Goal: Information Seeking & Learning: Learn about a topic

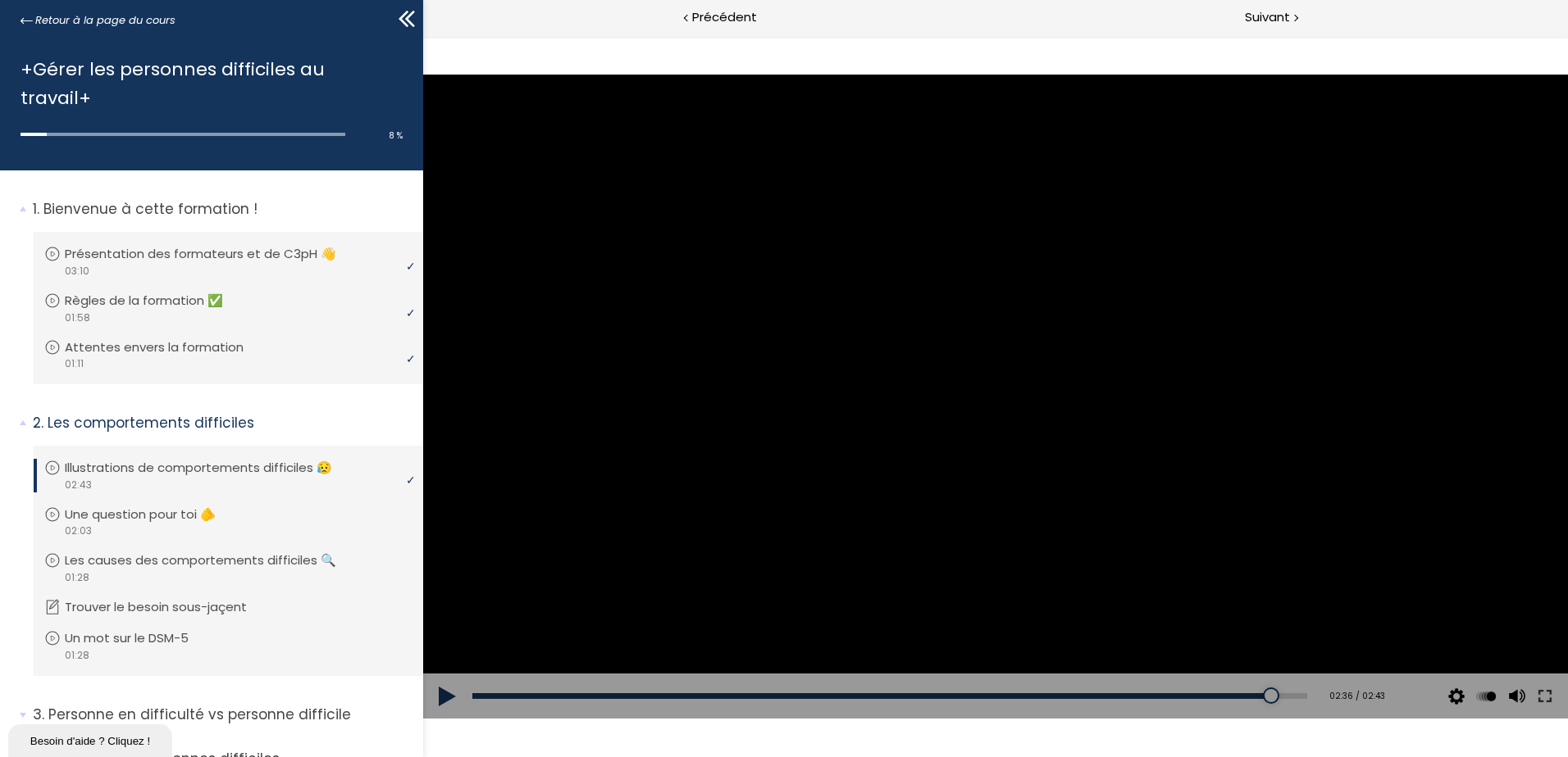
click at [440, 698] on button at bounding box center [448, 697] width 49 height 46
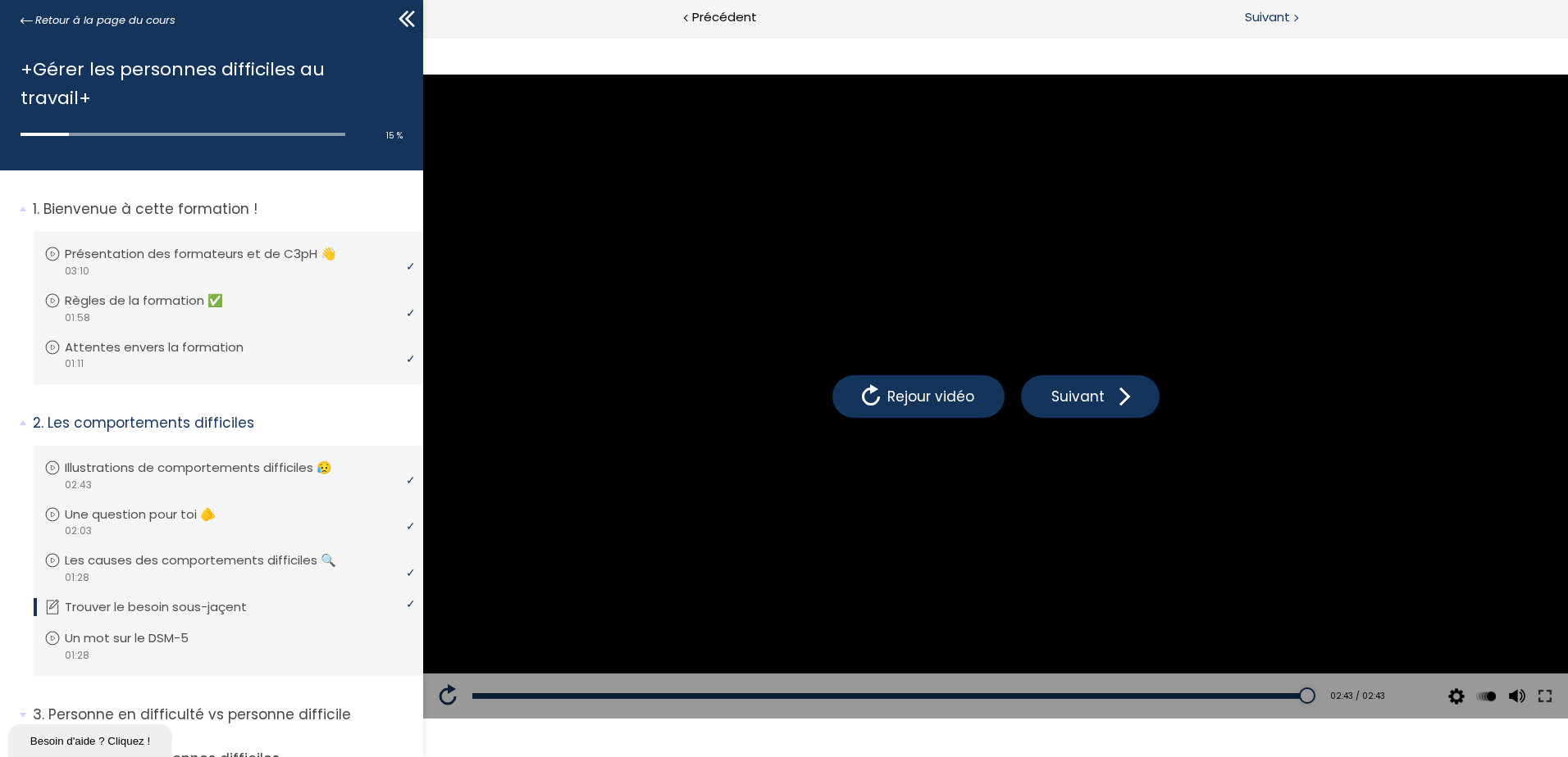
click at [1266, 13] on span "Suivant" at bounding box center [1267, 17] width 45 height 21
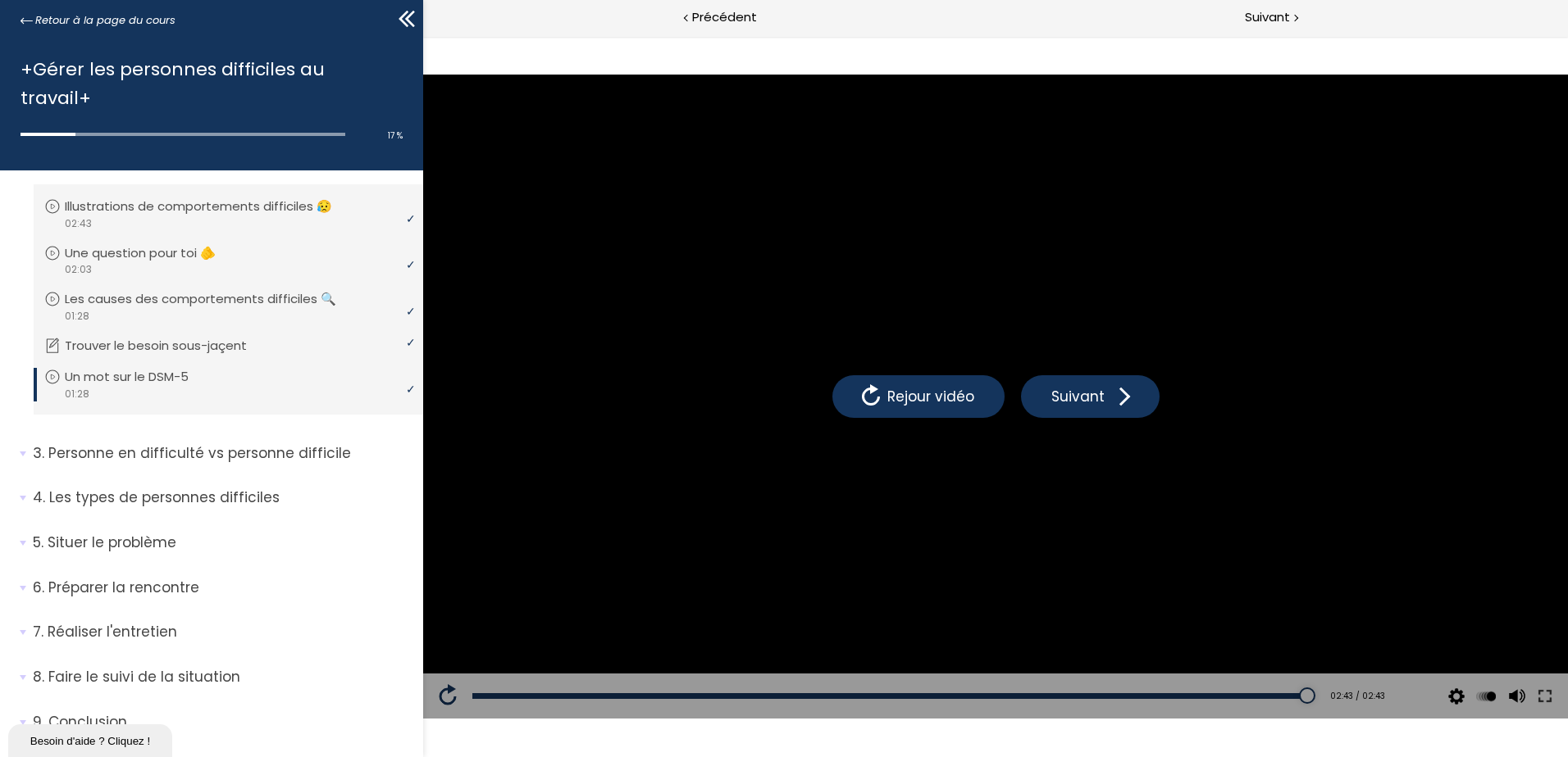
scroll to position [268, 0]
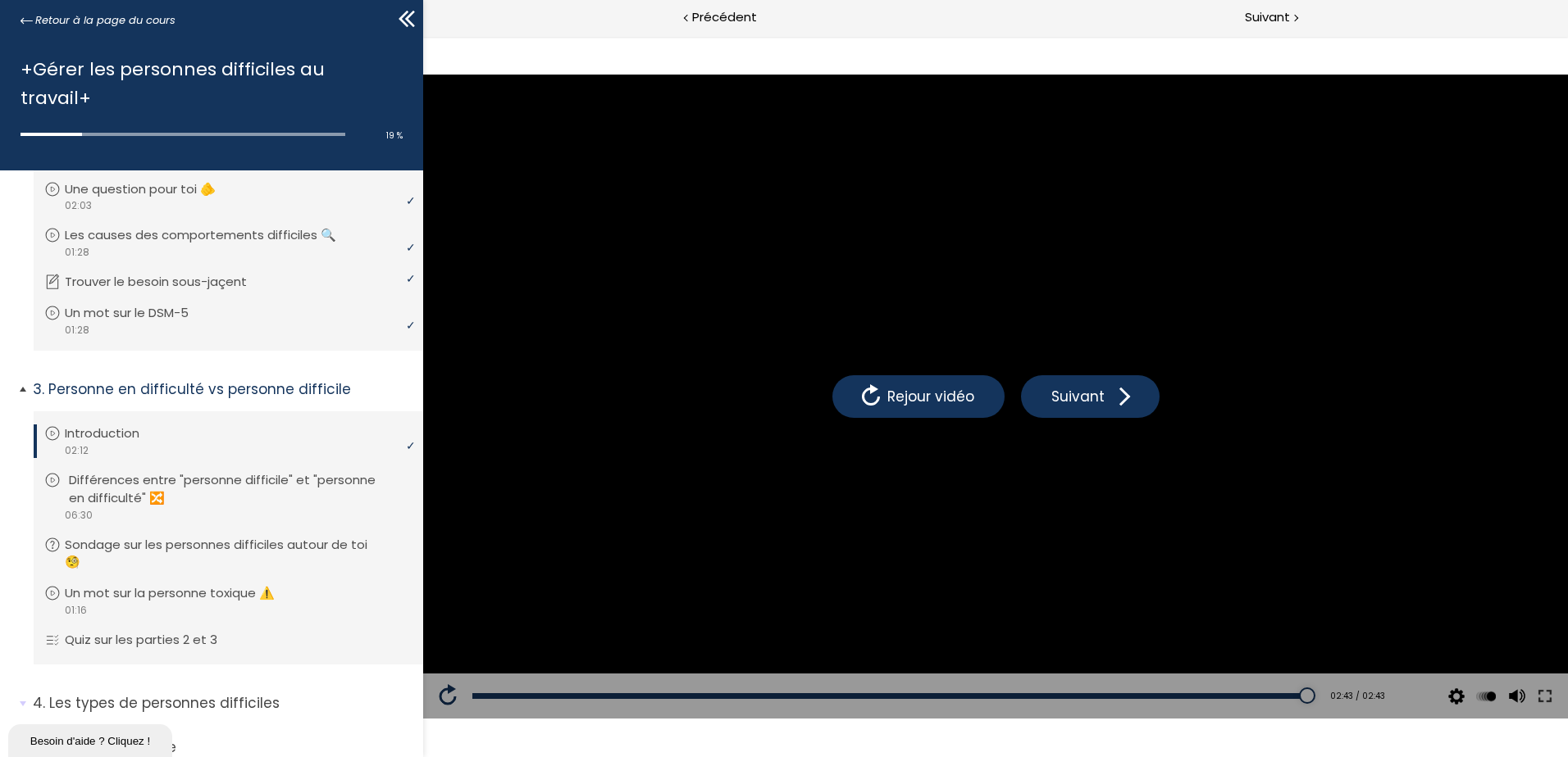
scroll to position [350, 0]
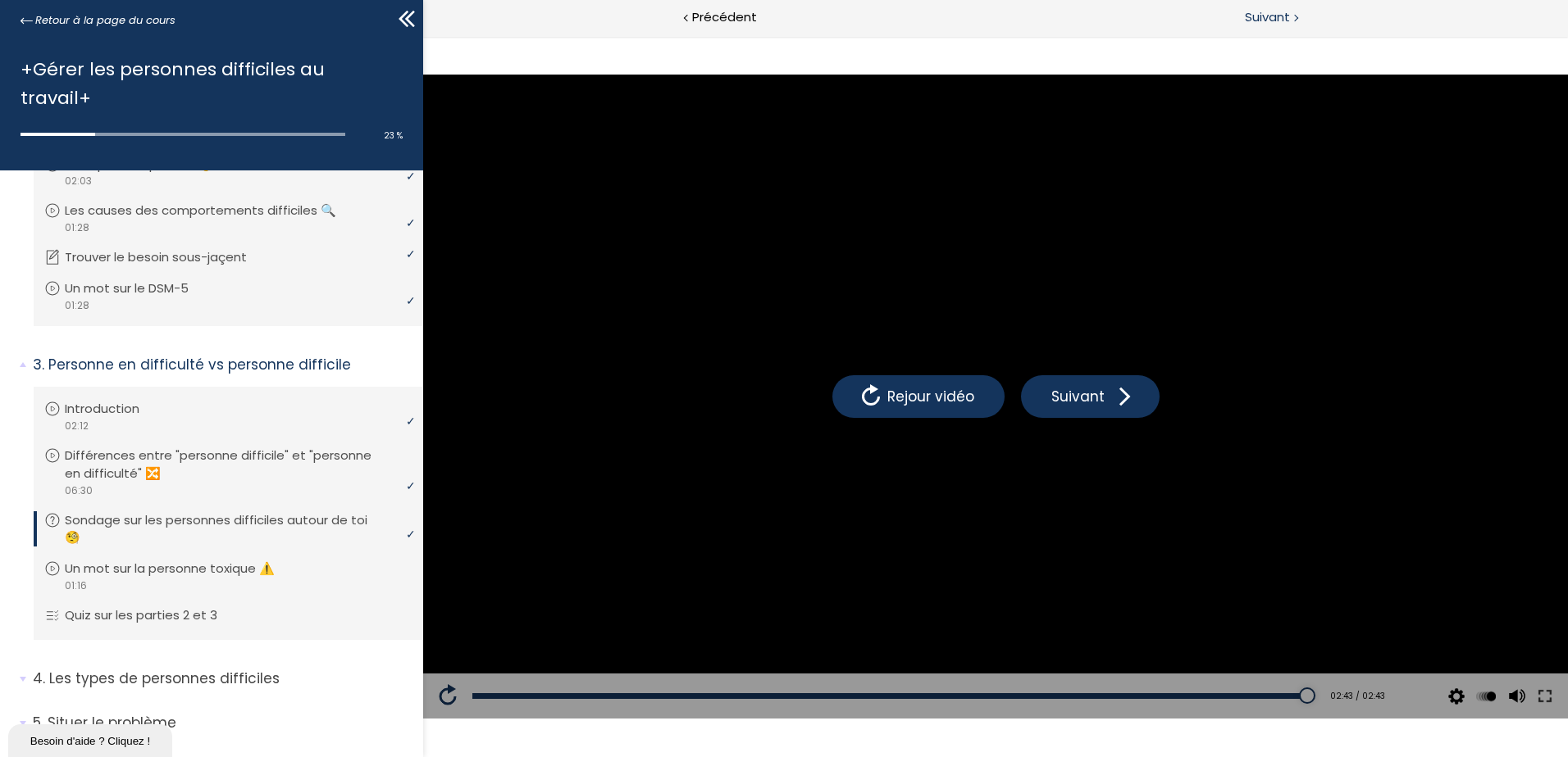
click at [1292, 5] on div "Suivant" at bounding box center [1282, 18] width 572 height 37
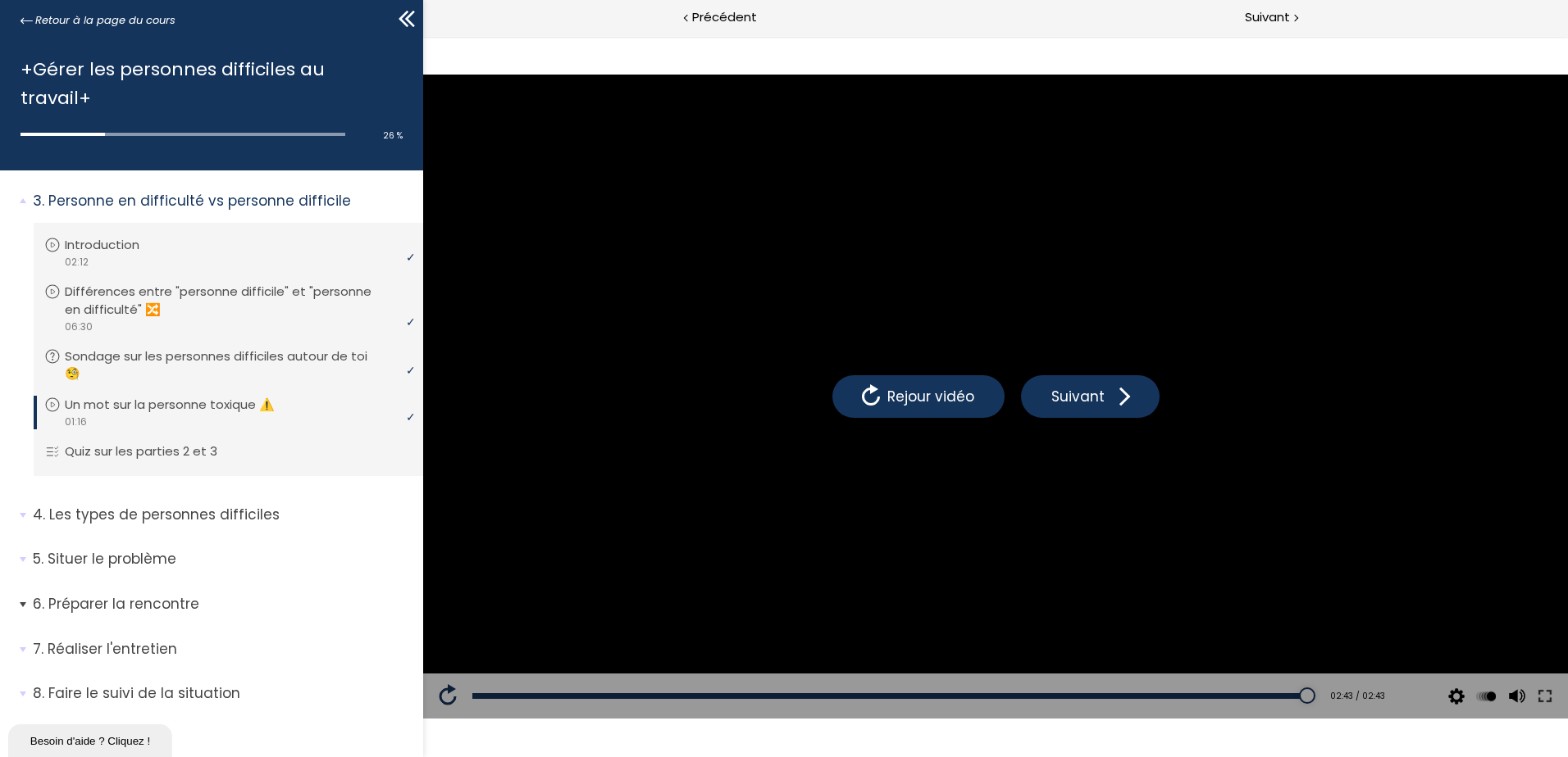
scroll to position [537, 0]
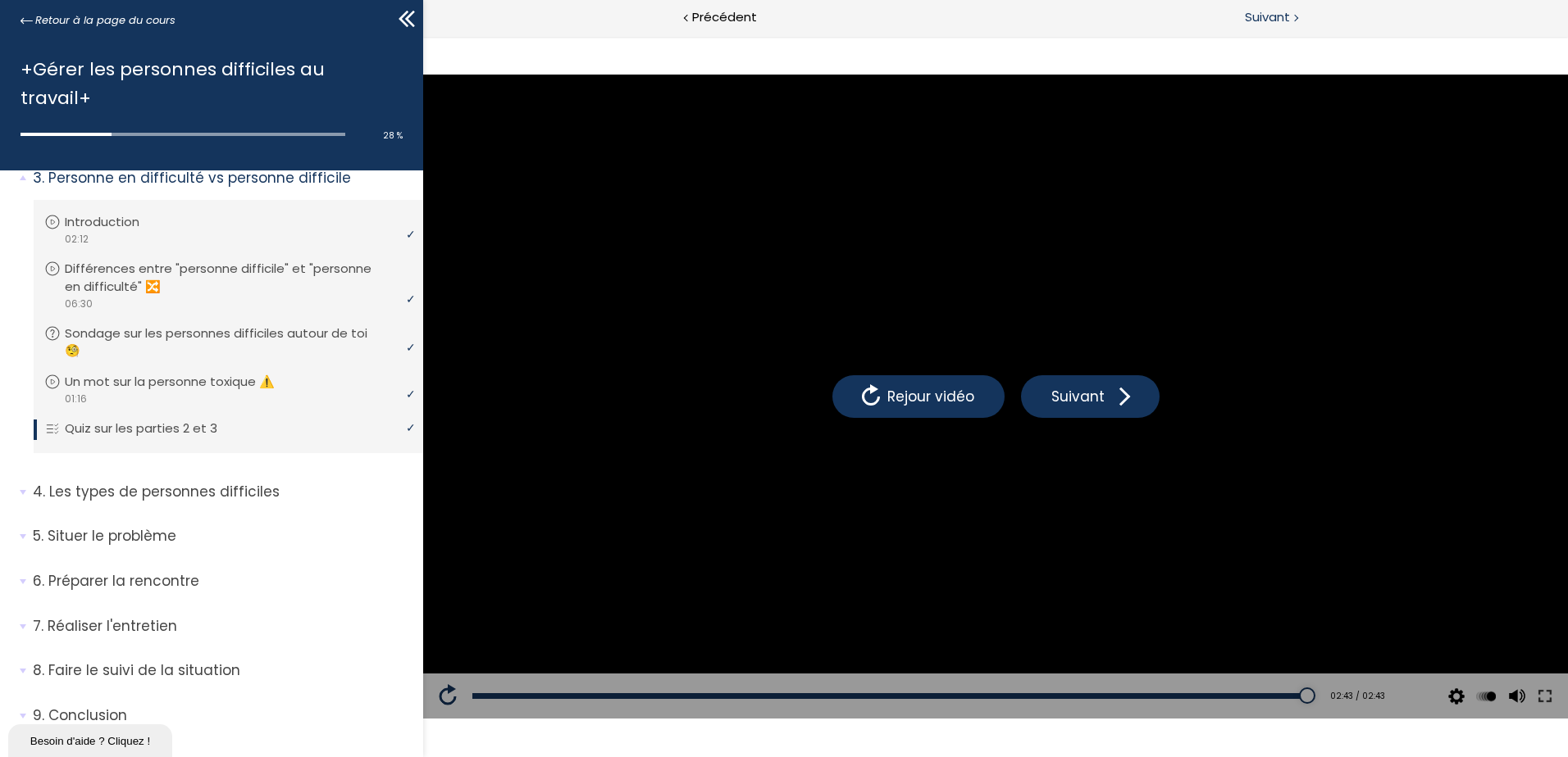
click at [1268, 14] on span "Suivant" at bounding box center [1267, 17] width 45 height 21
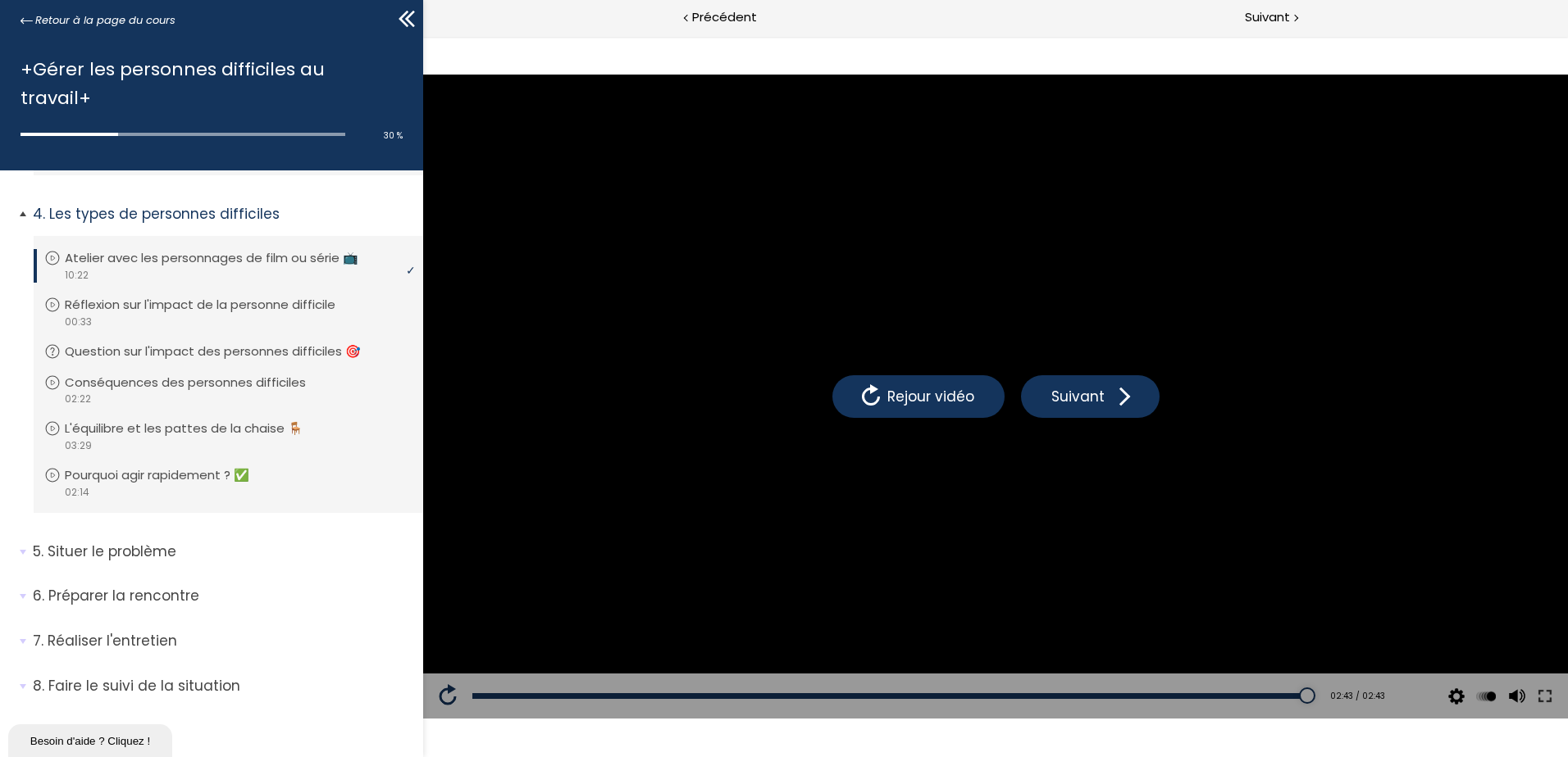
scroll to position [830, 0]
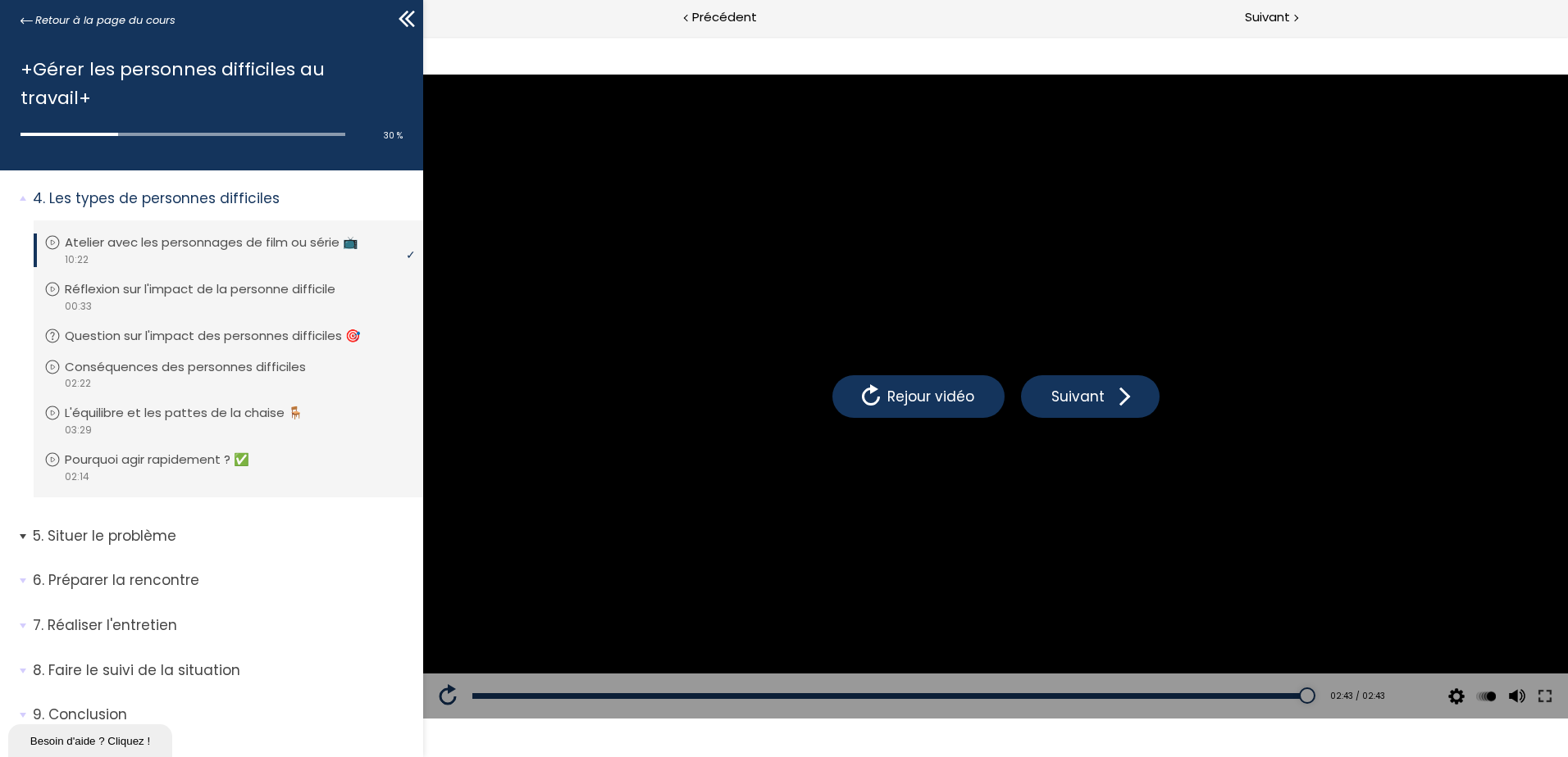
click at [23, 526] on span "5. Situer le problème" at bounding box center [222, 542] width 403 height 32
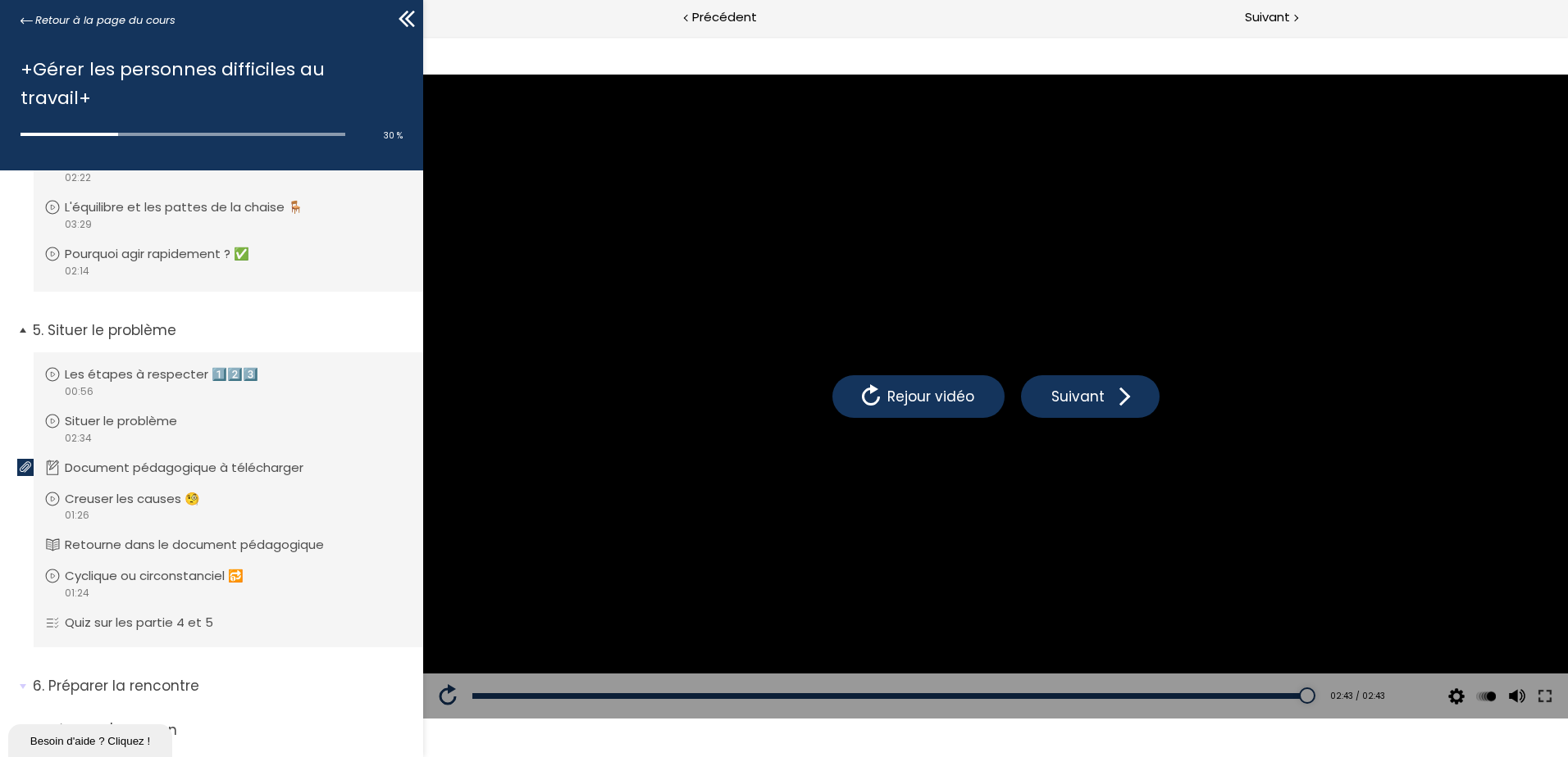
scroll to position [1076, 0]
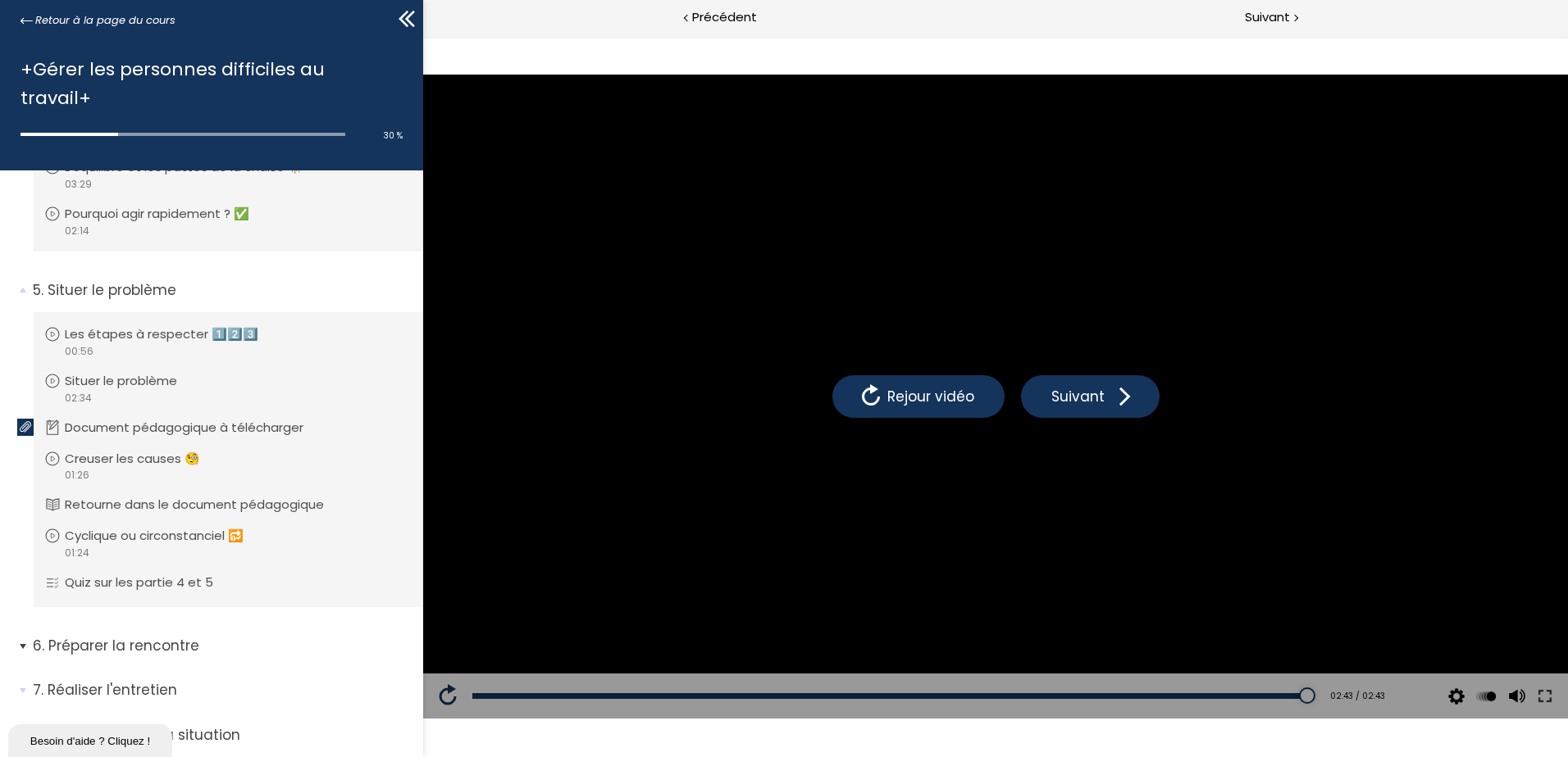
click at [16, 623] on li "6. Préparer la rencontre Vous devez avoir terminé l'unité (Introduction de la p…" at bounding box center [211, 652] width 423 height 58
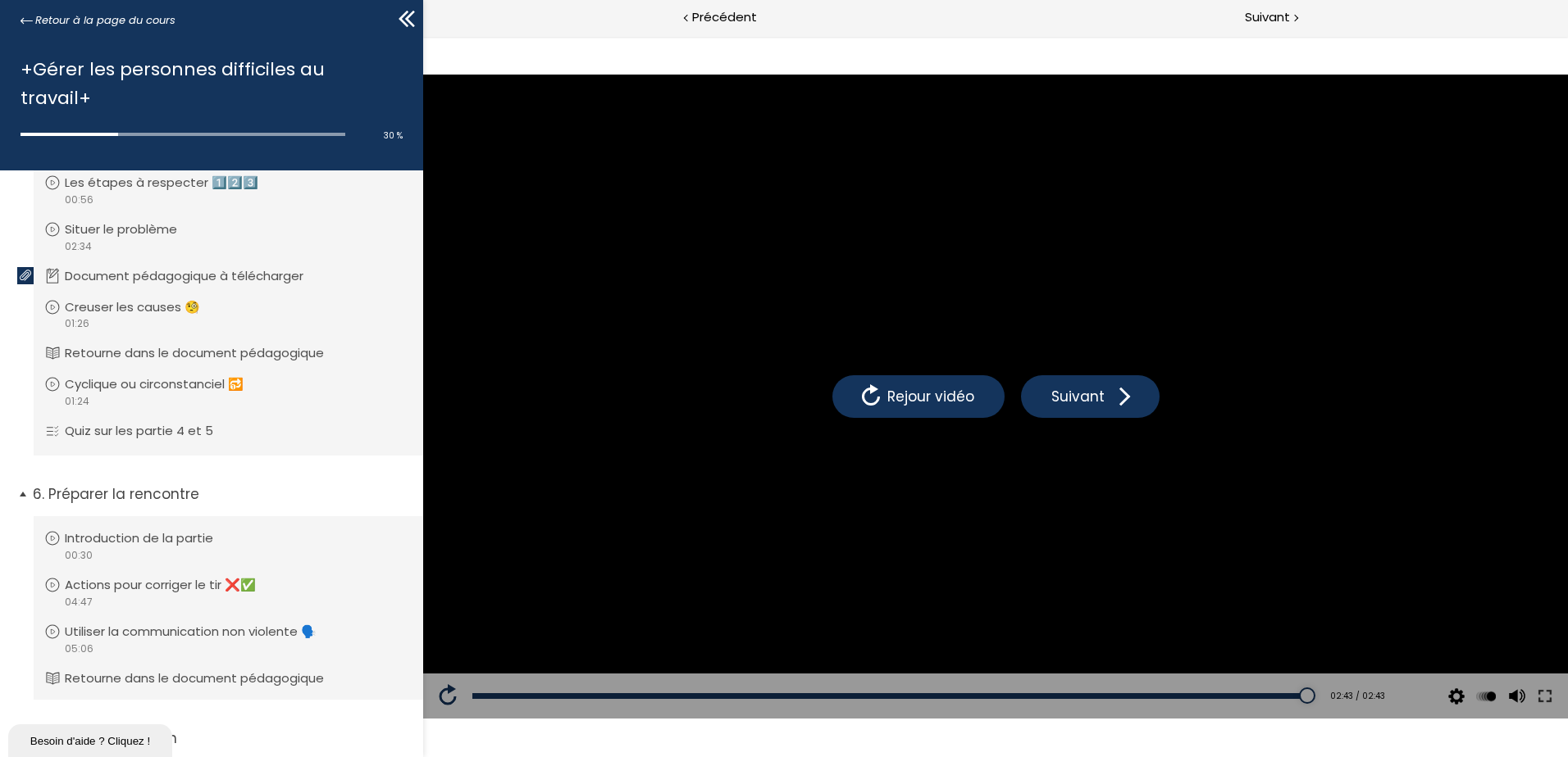
scroll to position [1322, 0]
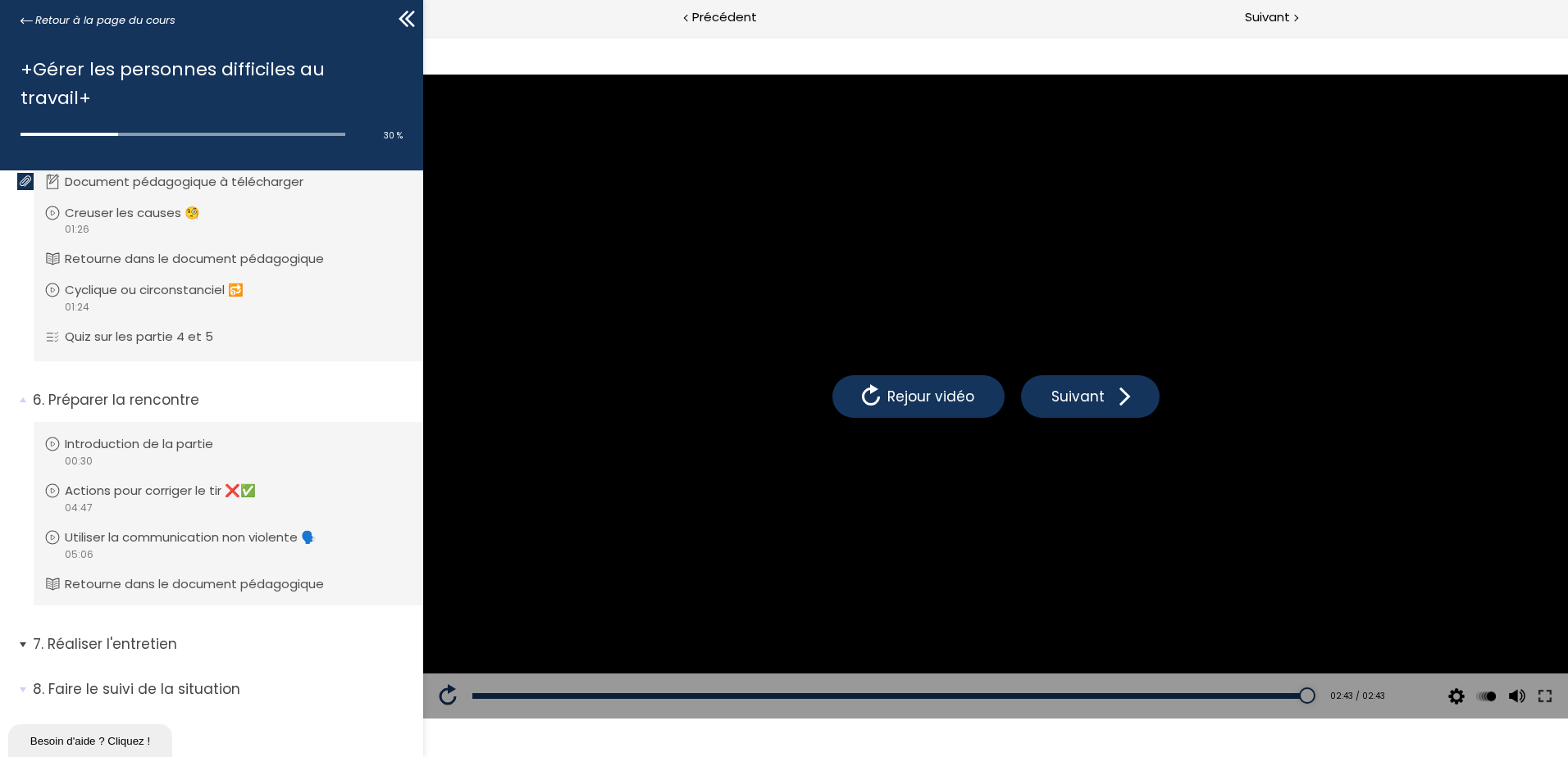
click at [21, 634] on span "7. Réaliser l'entretien" at bounding box center [222, 651] width 403 height 32
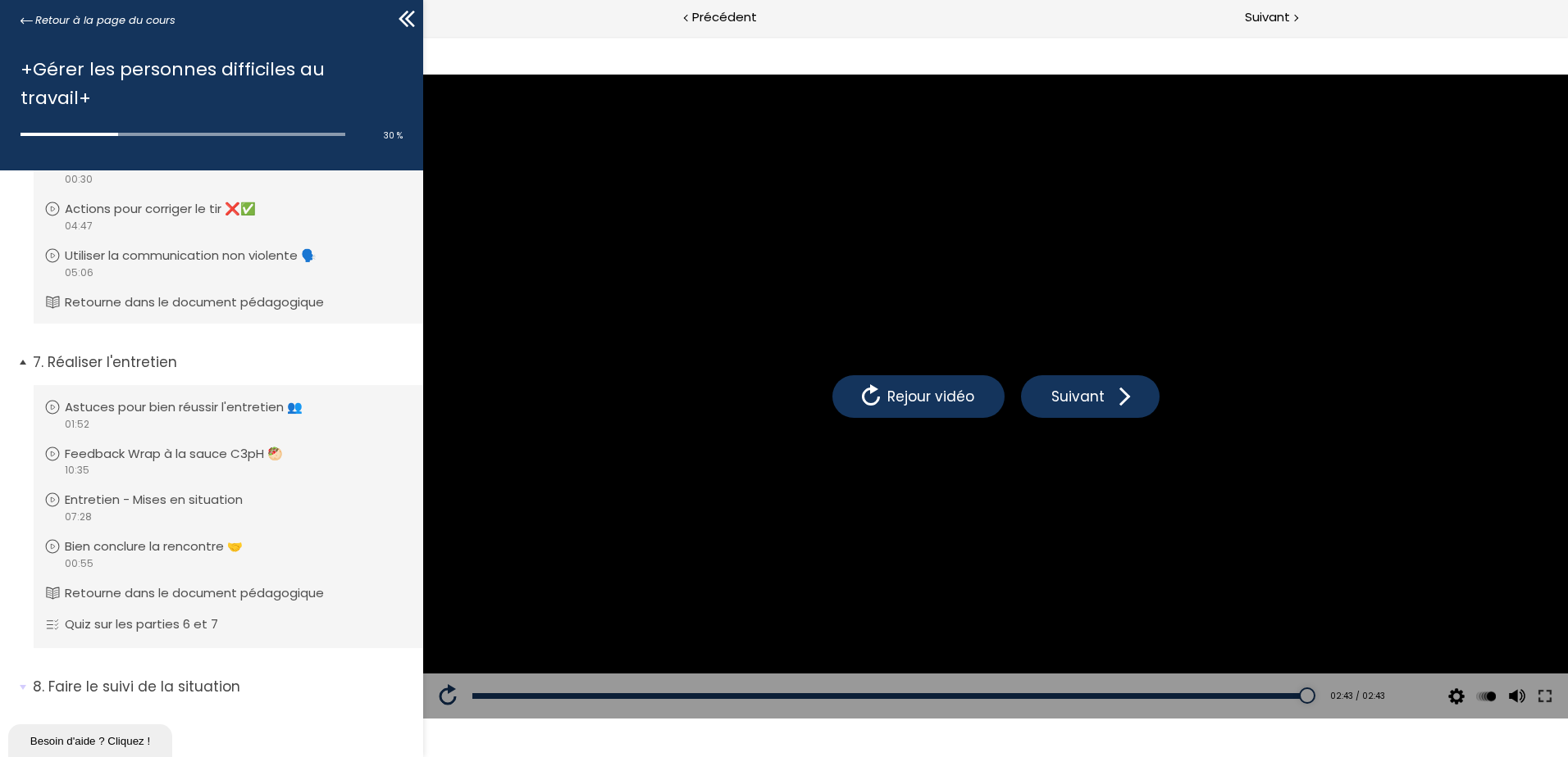
scroll to position [1620, 0]
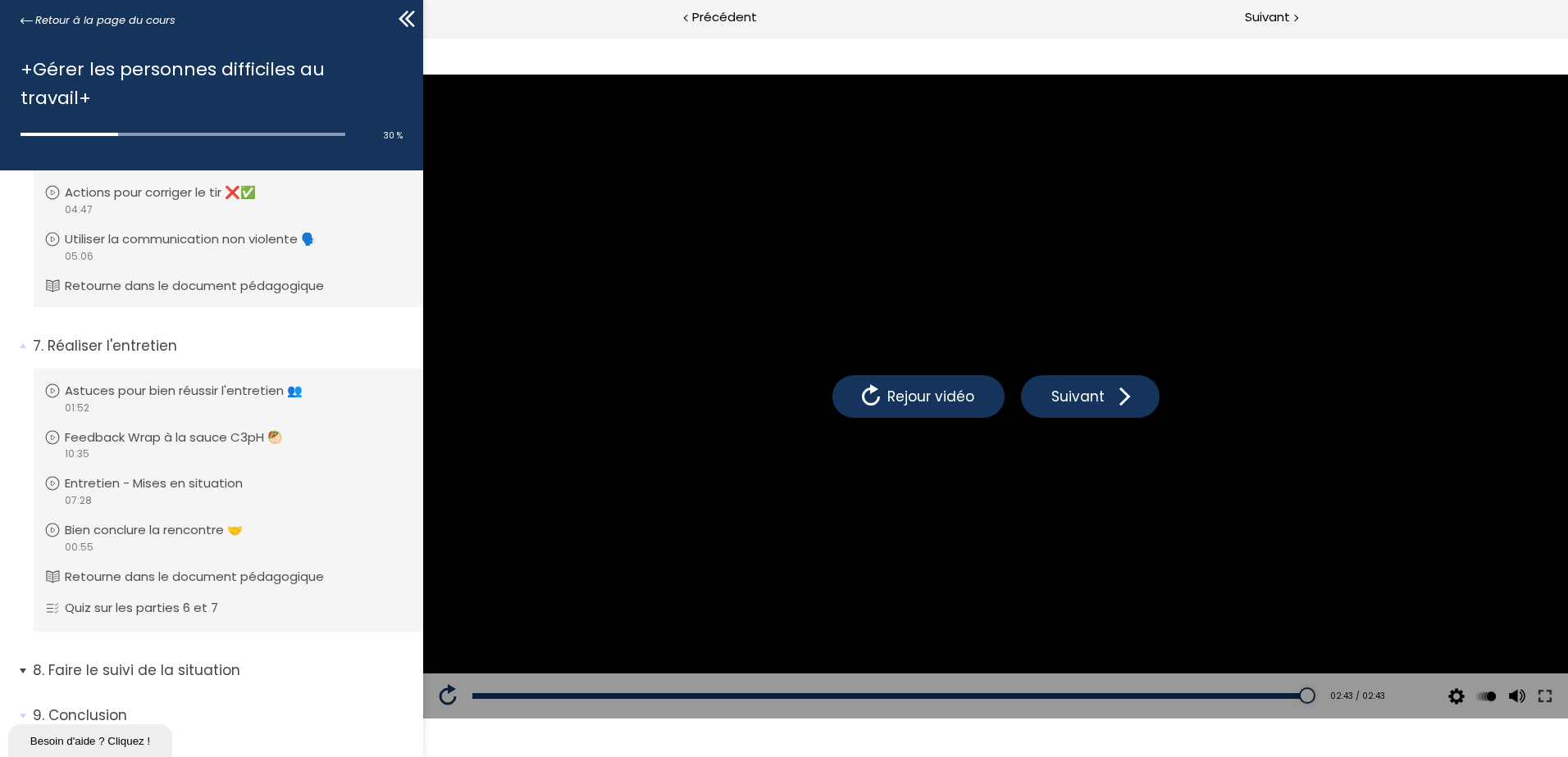
click at [18, 648] on li "8. Faire le suivi de la situation Vous devez avoir terminé l'unité (Introductio…" at bounding box center [211, 677] width 423 height 58
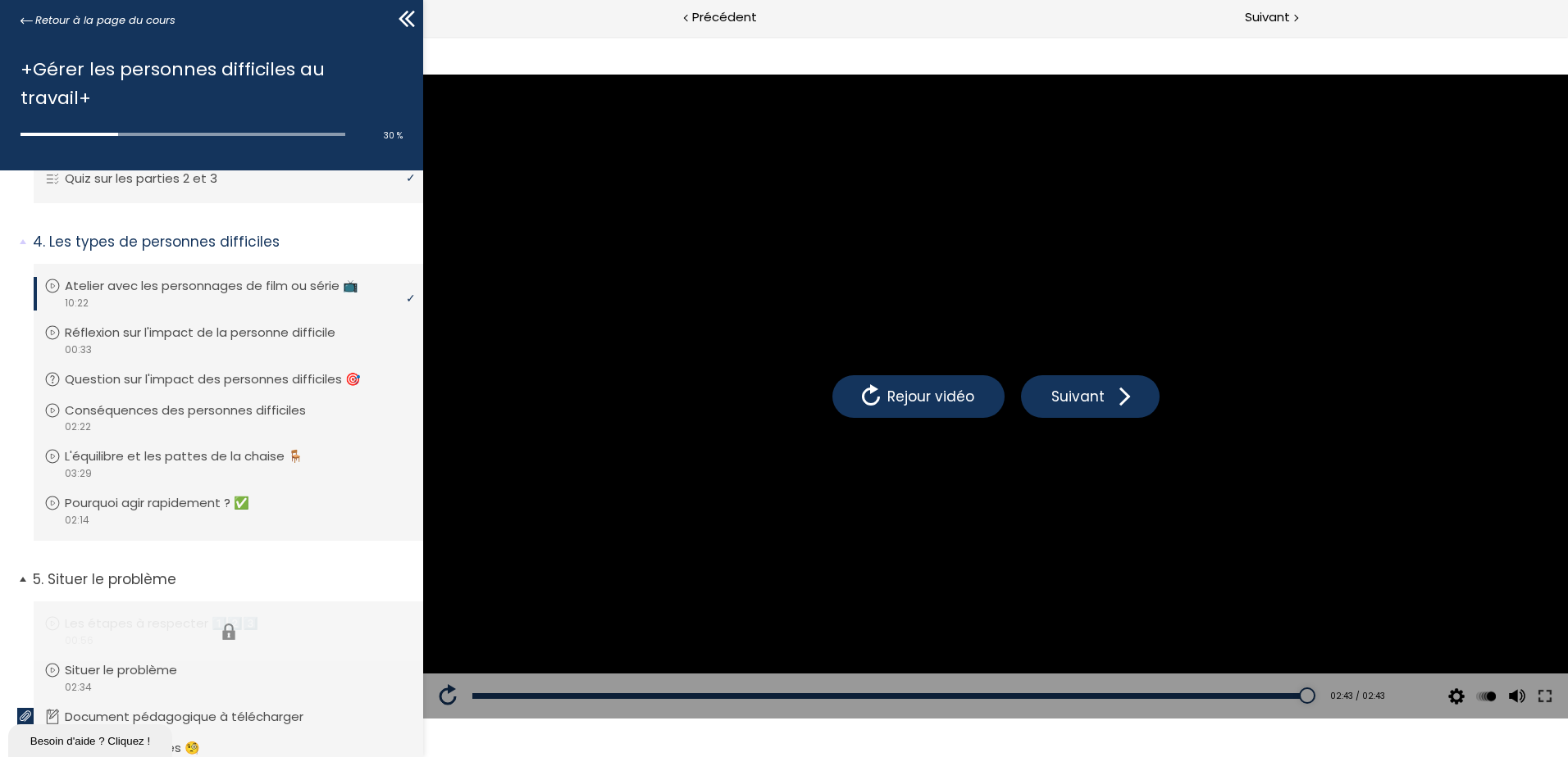
scroll to position [704, 0]
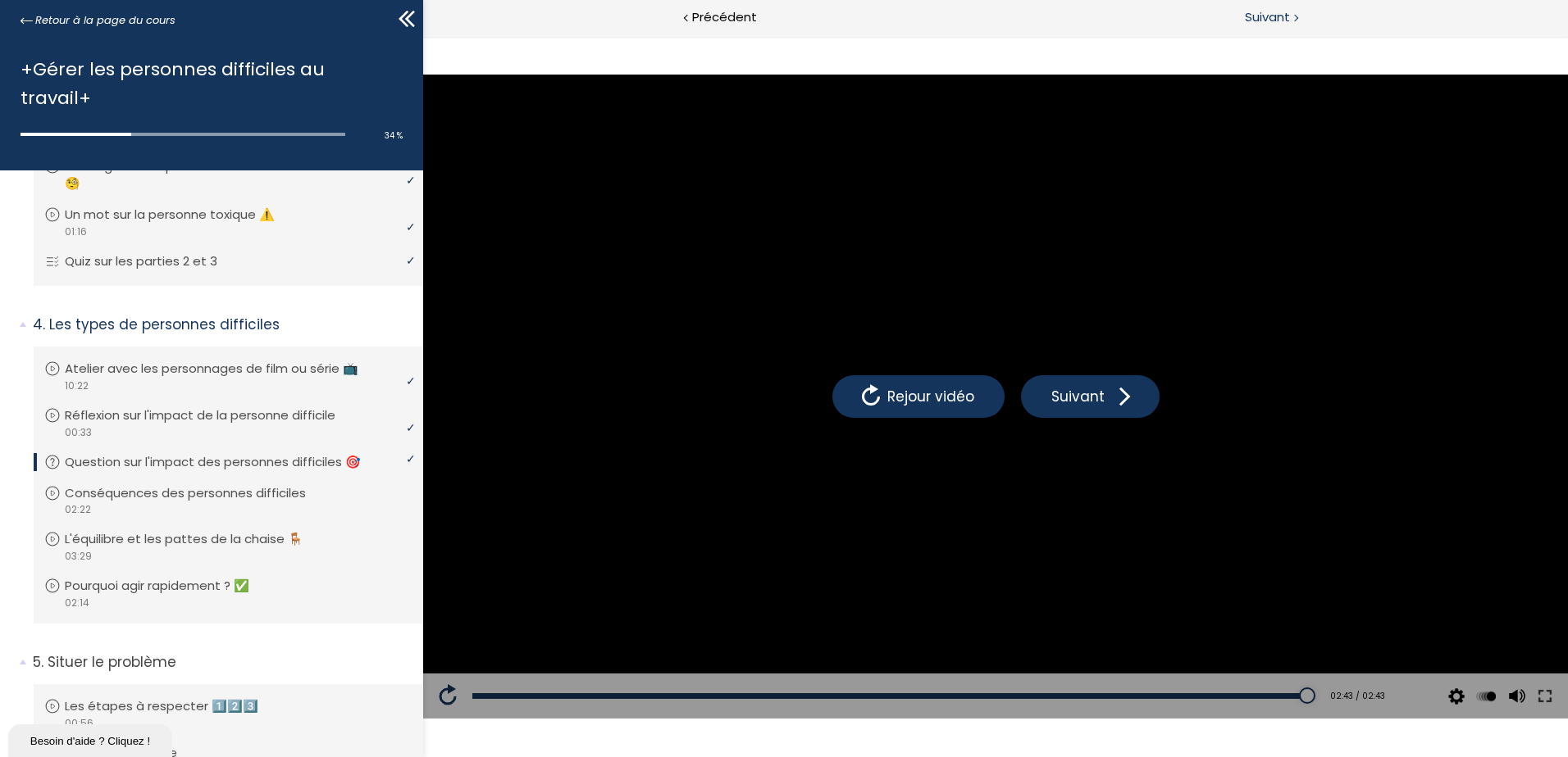
click at [1288, 10] on span "Suivant" at bounding box center [1267, 17] width 45 height 21
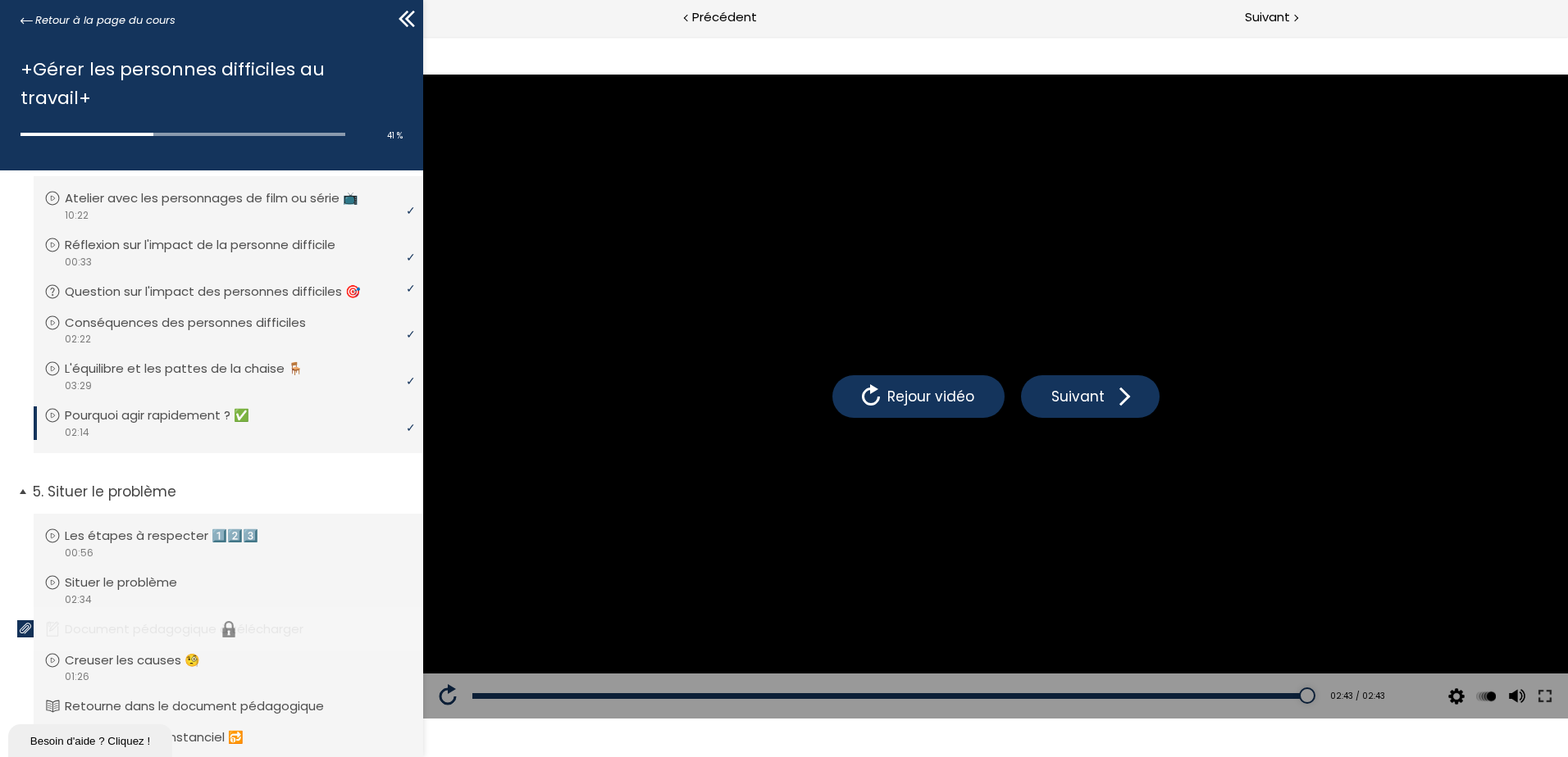
scroll to position [868, 0]
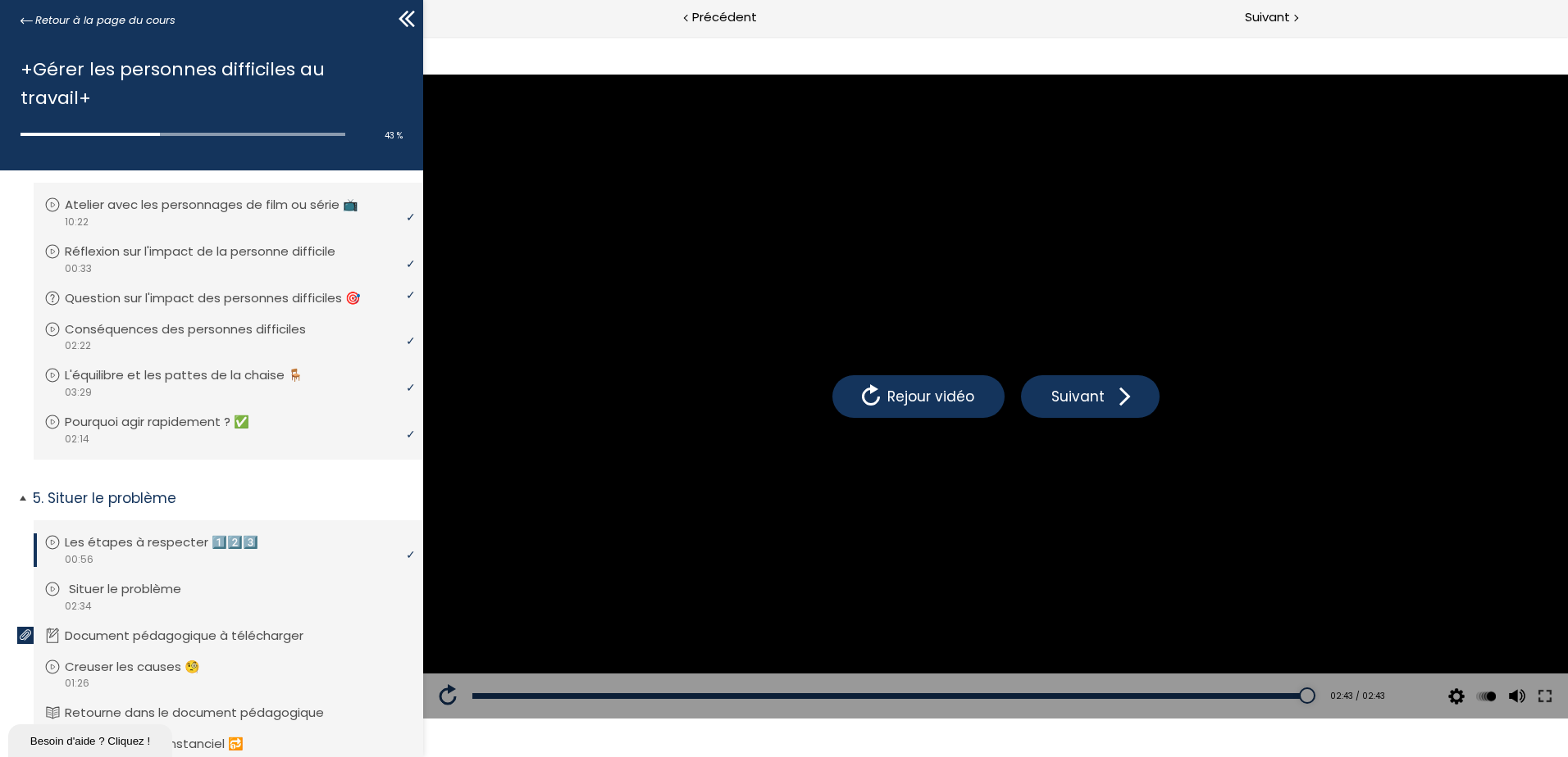
scroll to position [950, 0]
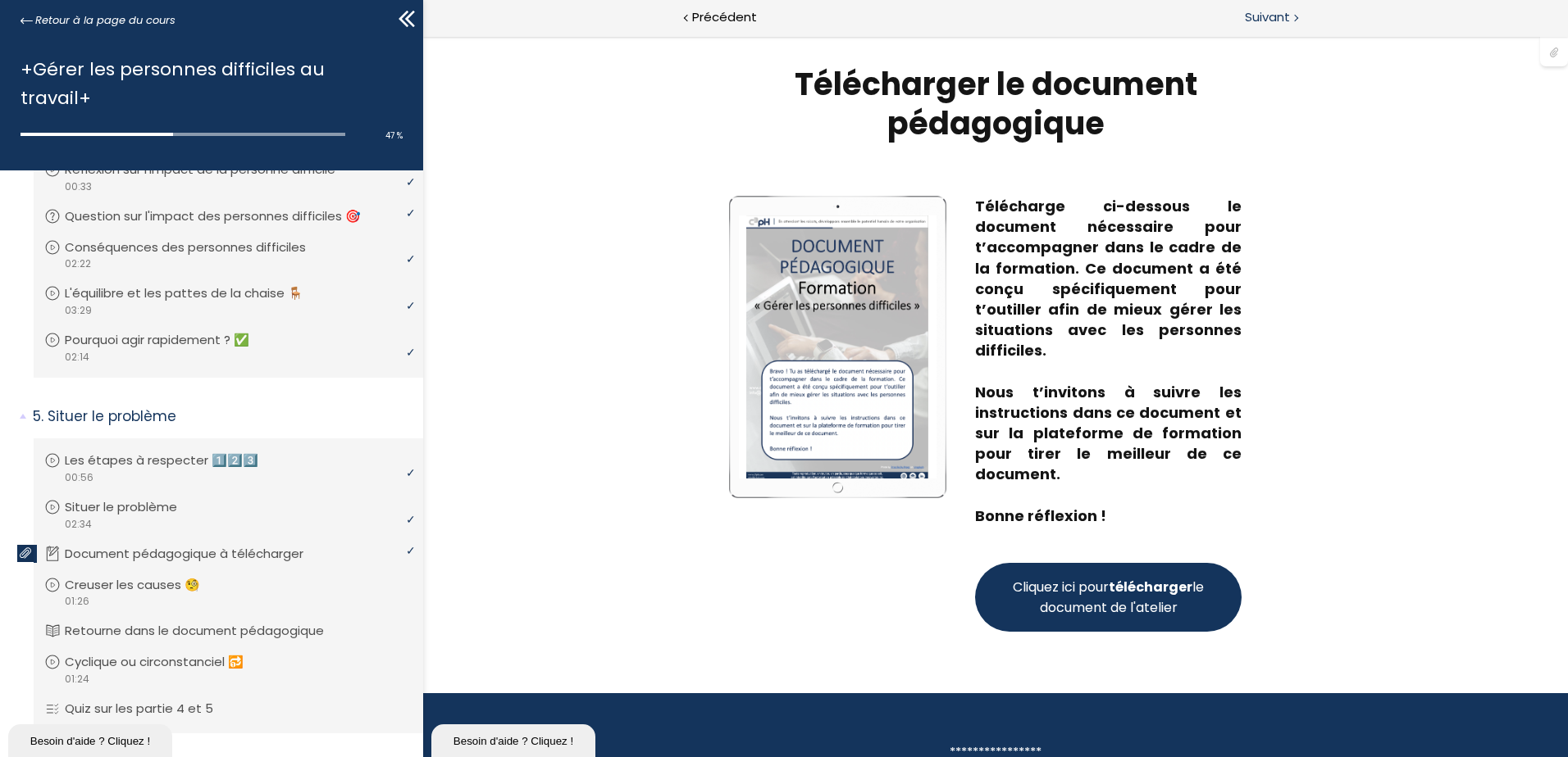
click at [1299, 23] on div "Suivant" at bounding box center [1282, 18] width 572 height 37
click at [755, 17] on span "Précédent" at bounding box center [725, 17] width 65 height 21
click at [1117, 602] on span "Cliquez ici pour télécharger le document de l'atelier" at bounding box center [1108, 596] width 198 height 41
click at [1272, 27] on span "Suivant" at bounding box center [1267, 17] width 45 height 21
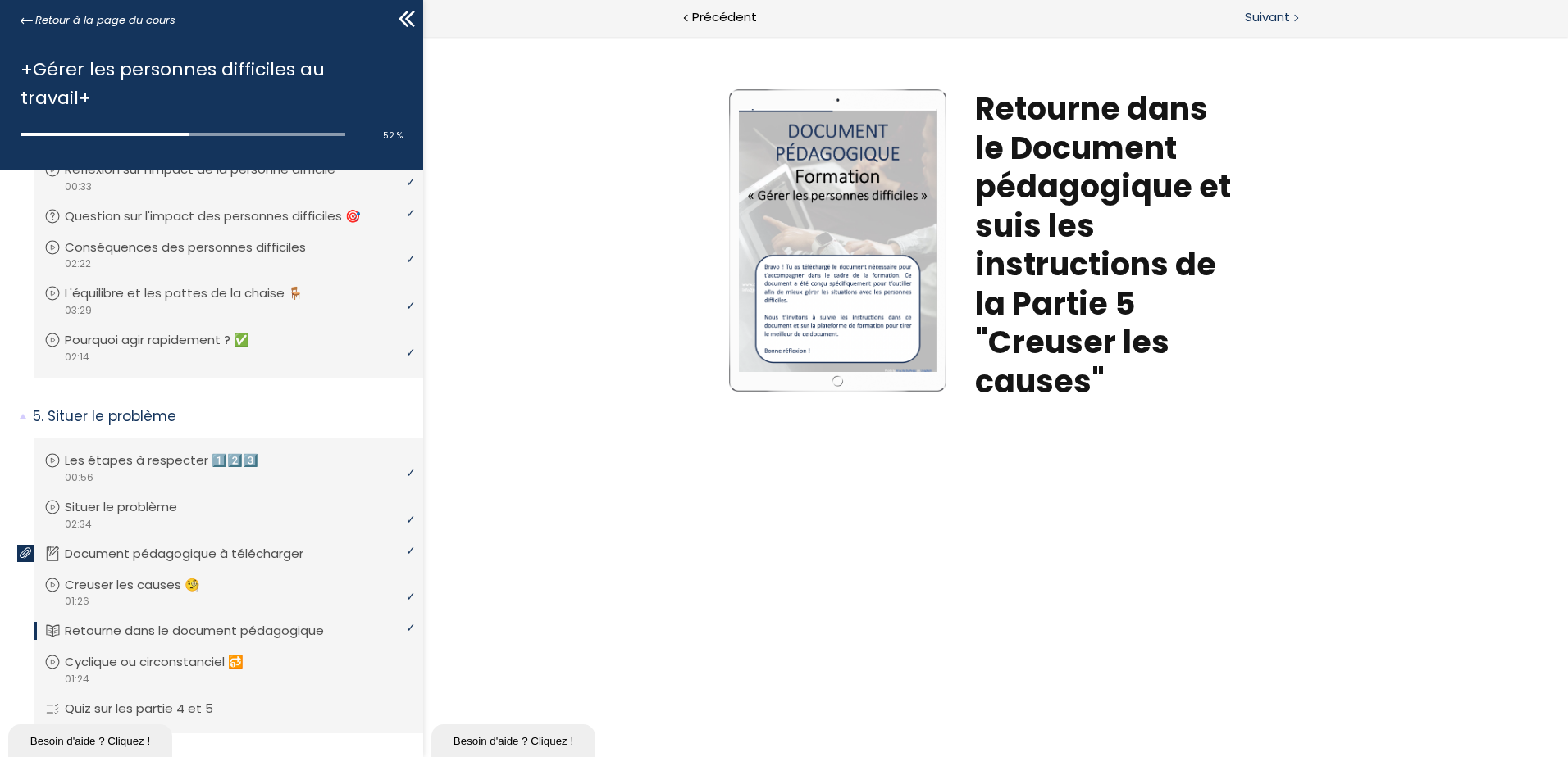
click at [1270, 20] on span "Suivant" at bounding box center [1267, 17] width 45 height 21
click at [1265, 14] on span "Suivant" at bounding box center [1267, 17] width 45 height 21
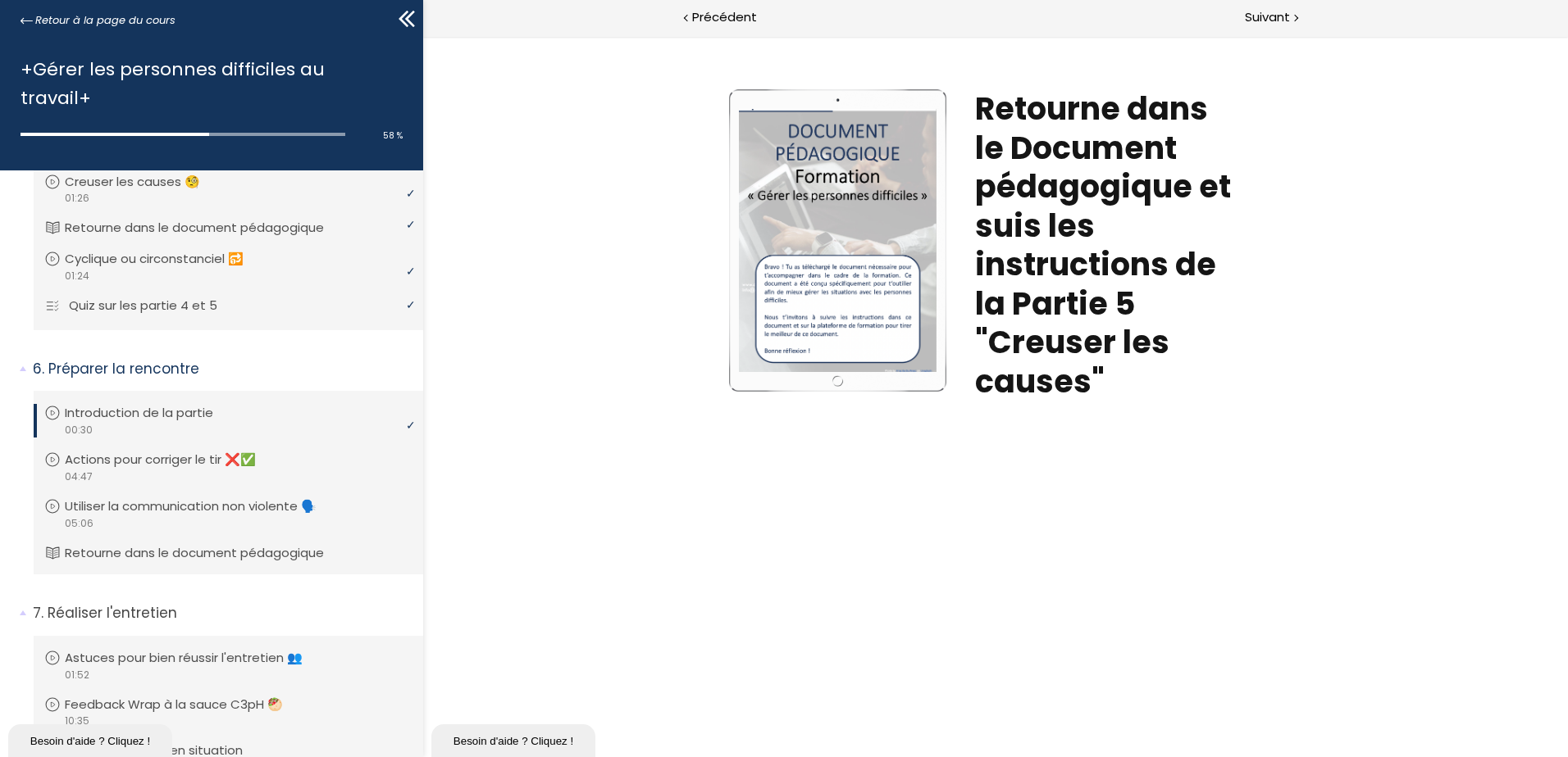
scroll to position [1360, 0]
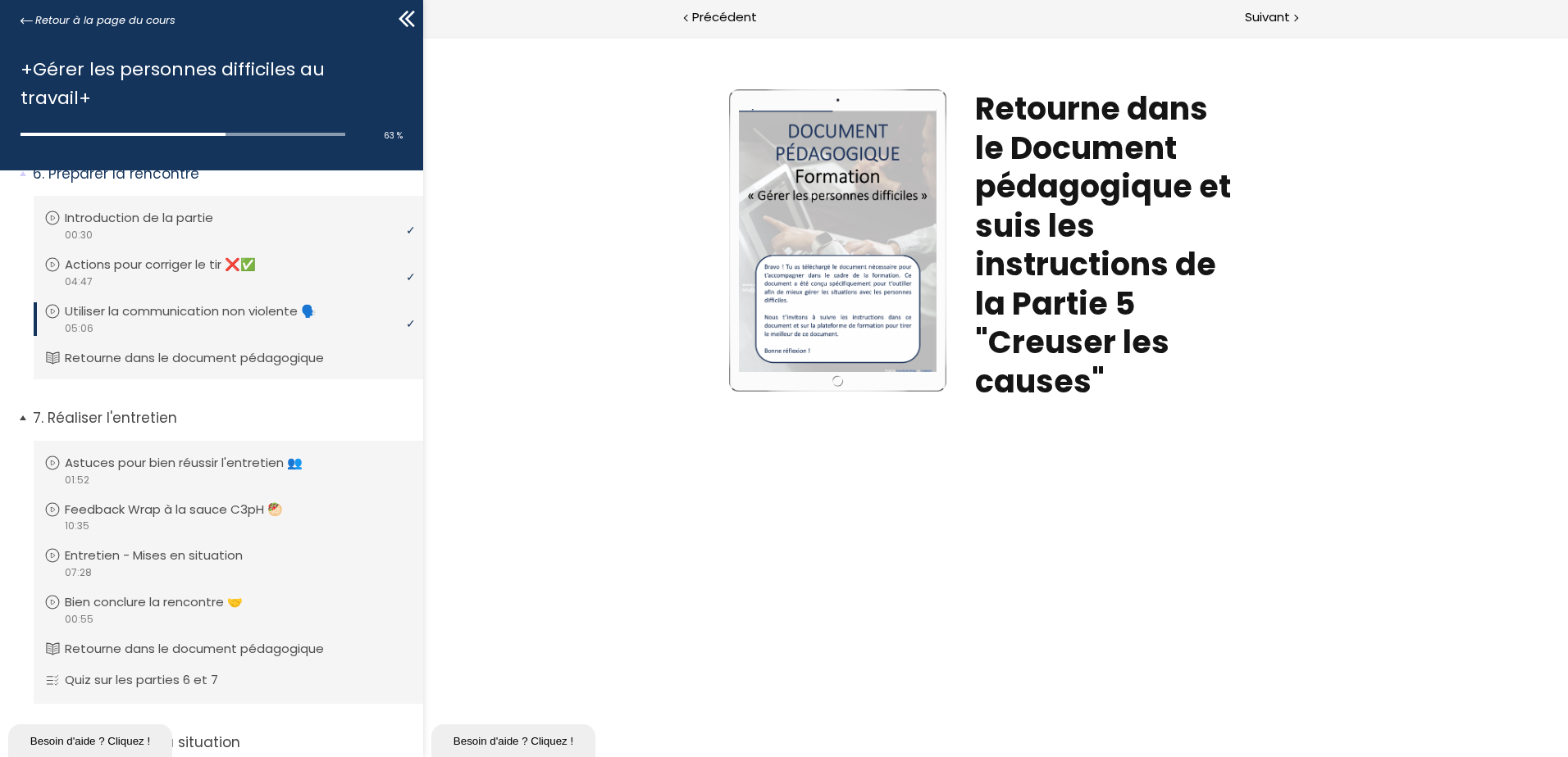
scroll to position [1524, 0]
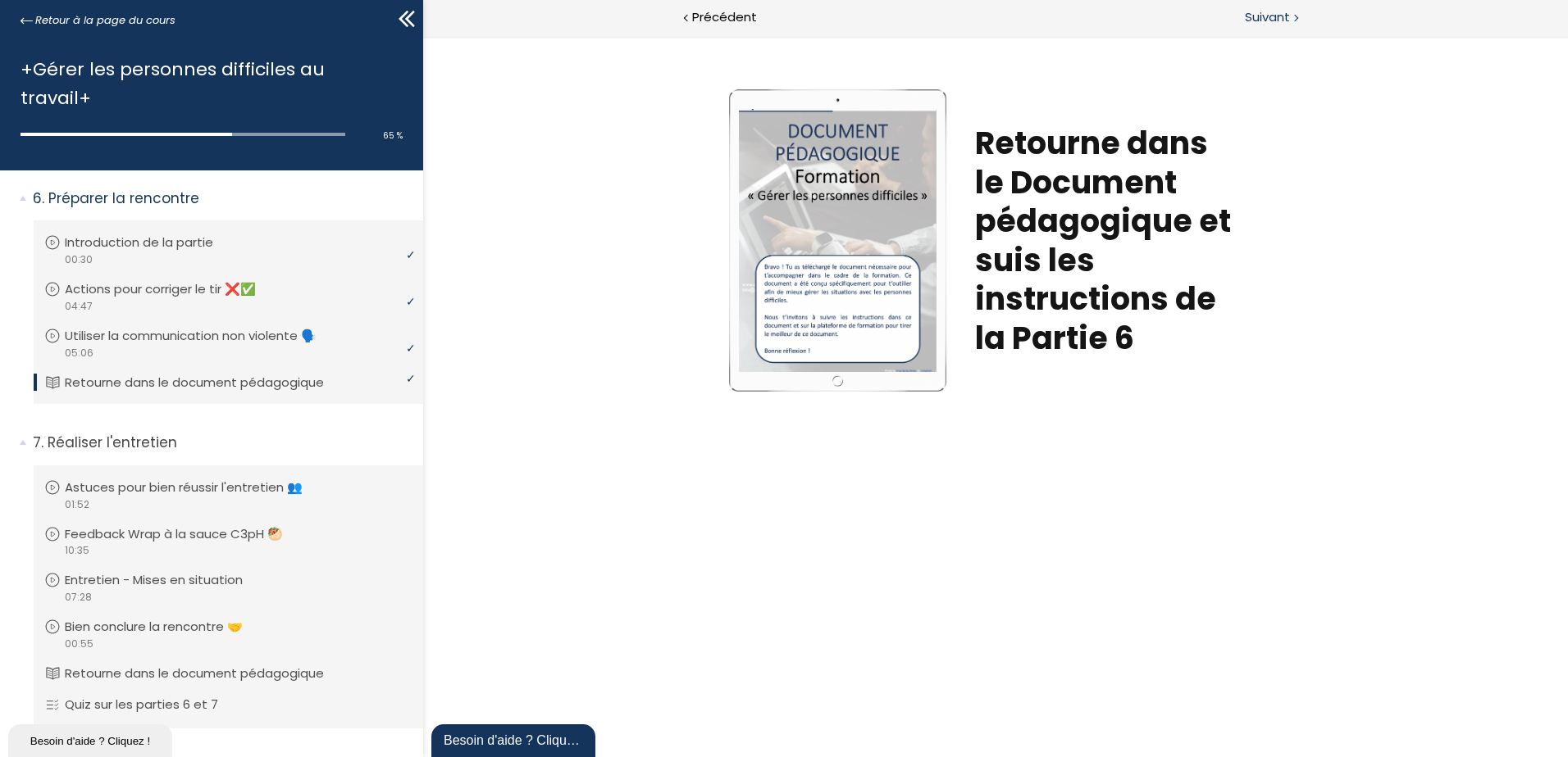
click at [1275, 14] on span "Suivant" at bounding box center [1267, 17] width 45 height 21
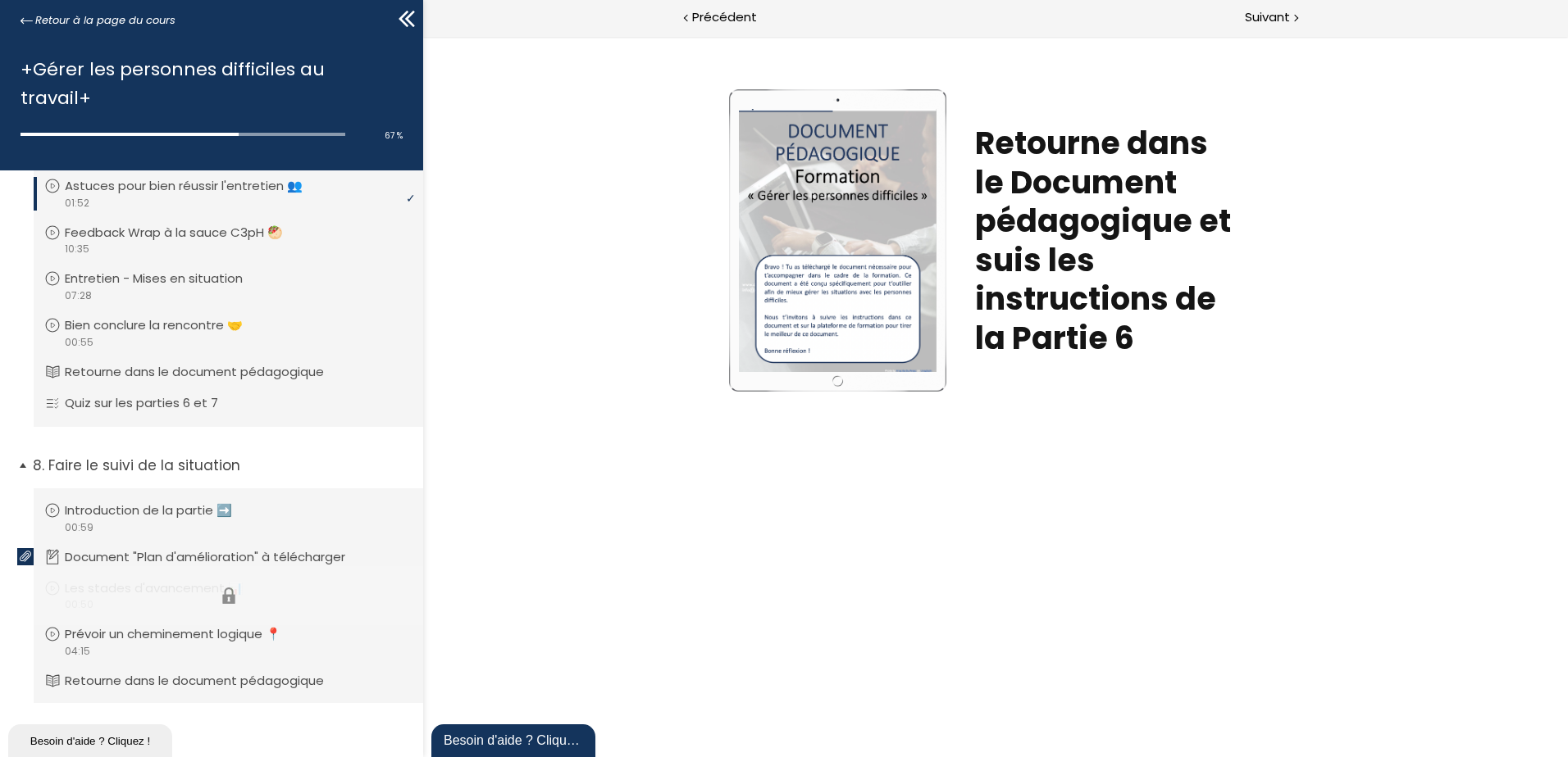
scroll to position [1851, 0]
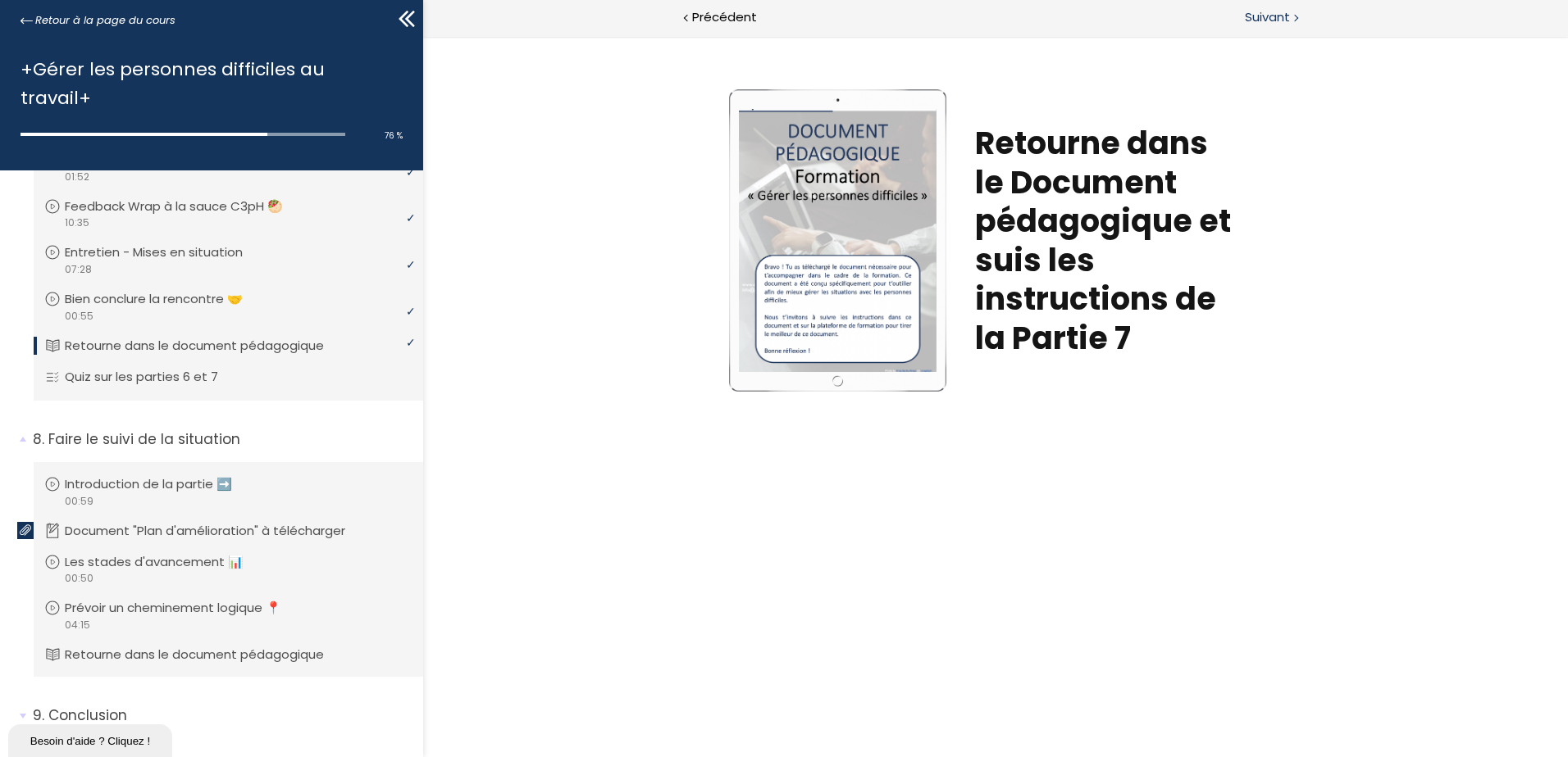
click at [1292, 10] on div at bounding box center [1294, 16] width 5 height 21
click at [1264, 17] on span "Suivant" at bounding box center [1267, 17] width 45 height 21
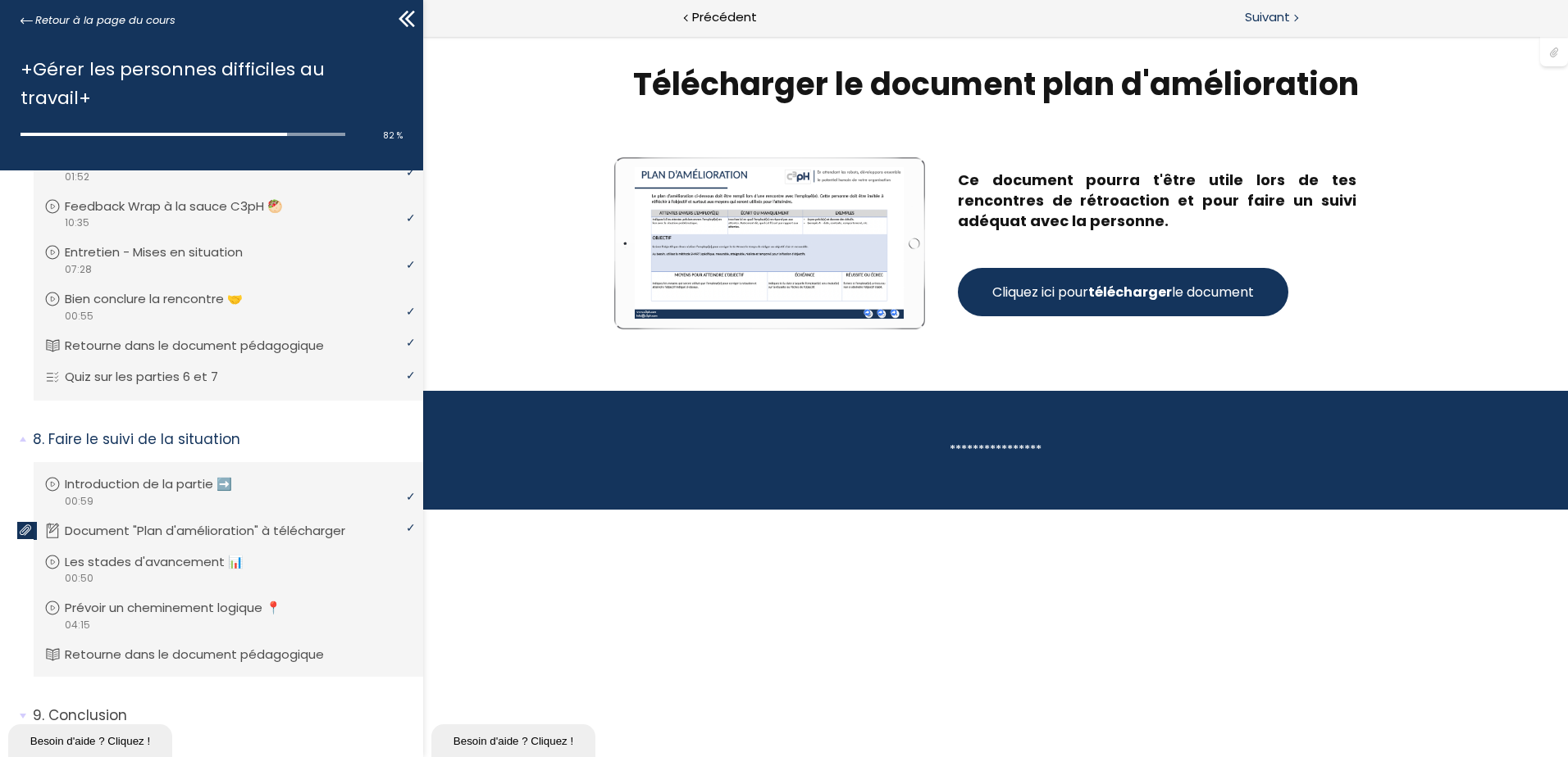
click at [1294, 14] on div at bounding box center [1294, 16] width 5 height 21
click at [22, 706] on span "9. Conclusion" at bounding box center [222, 722] width 403 height 32
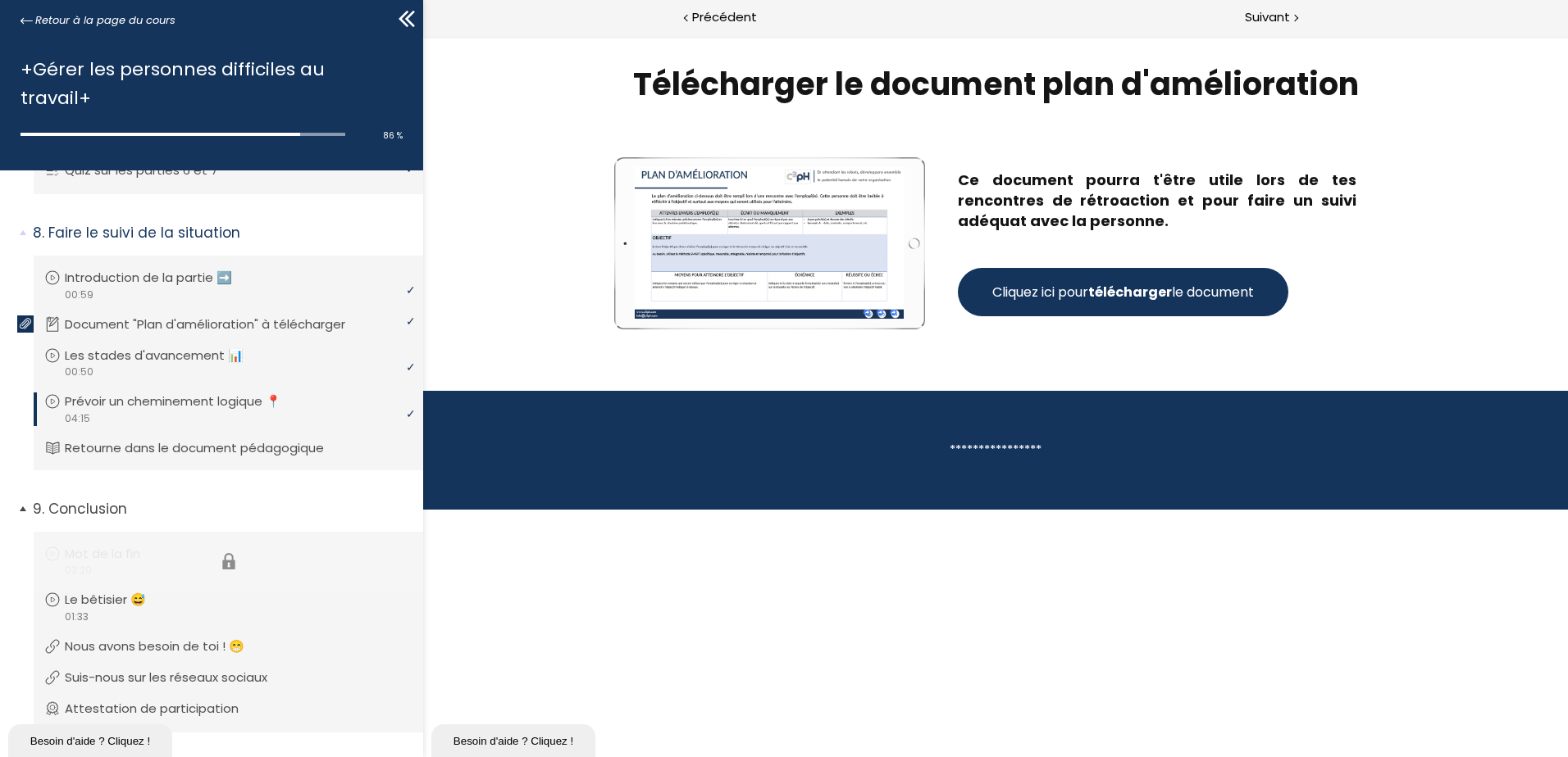
scroll to position [2069, 0]
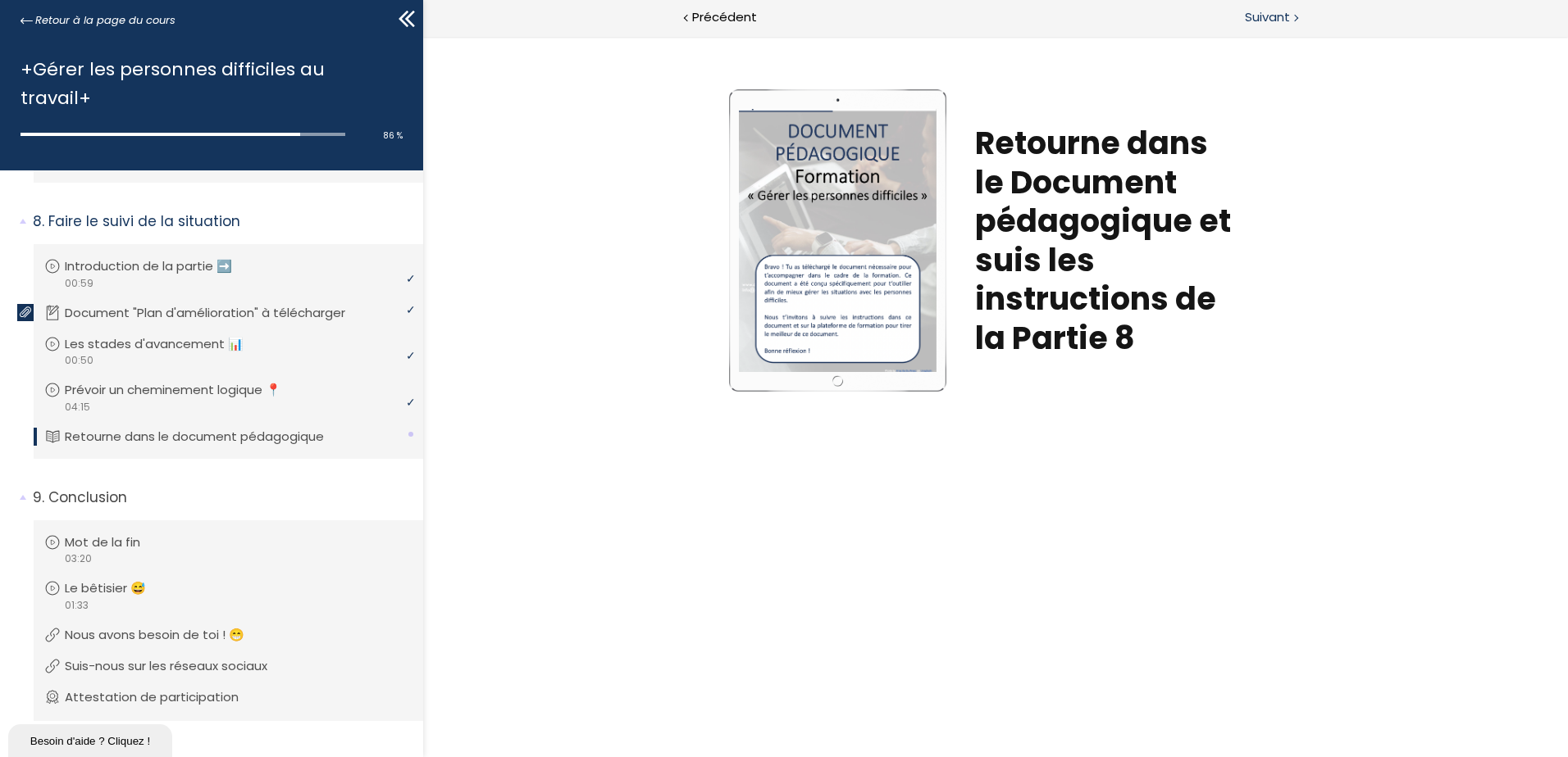
click at [1257, 12] on span "Suivant" at bounding box center [1267, 17] width 45 height 21
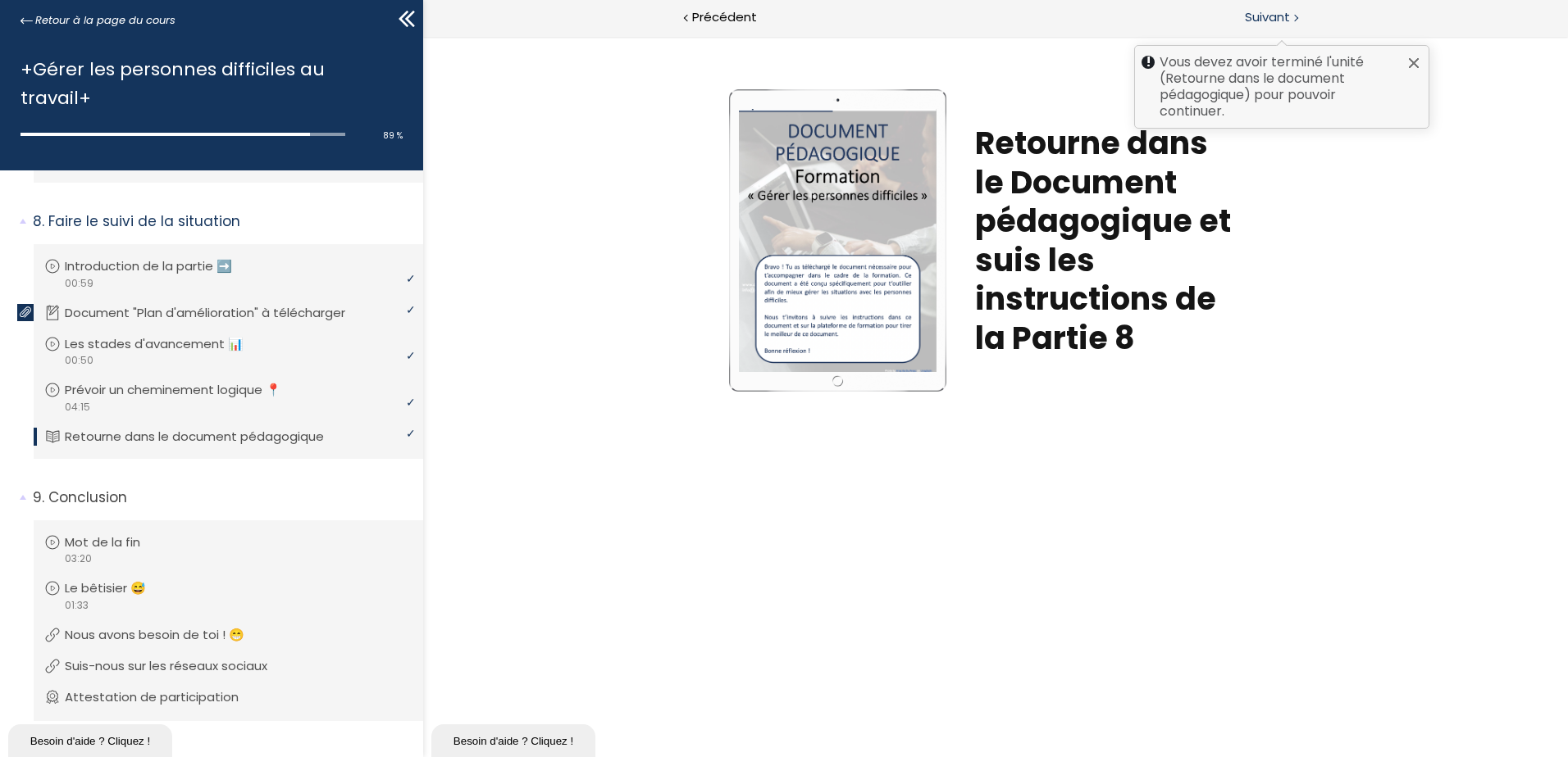
click at [1273, 21] on span "Suivant" at bounding box center [1267, 17] width 45 height 21
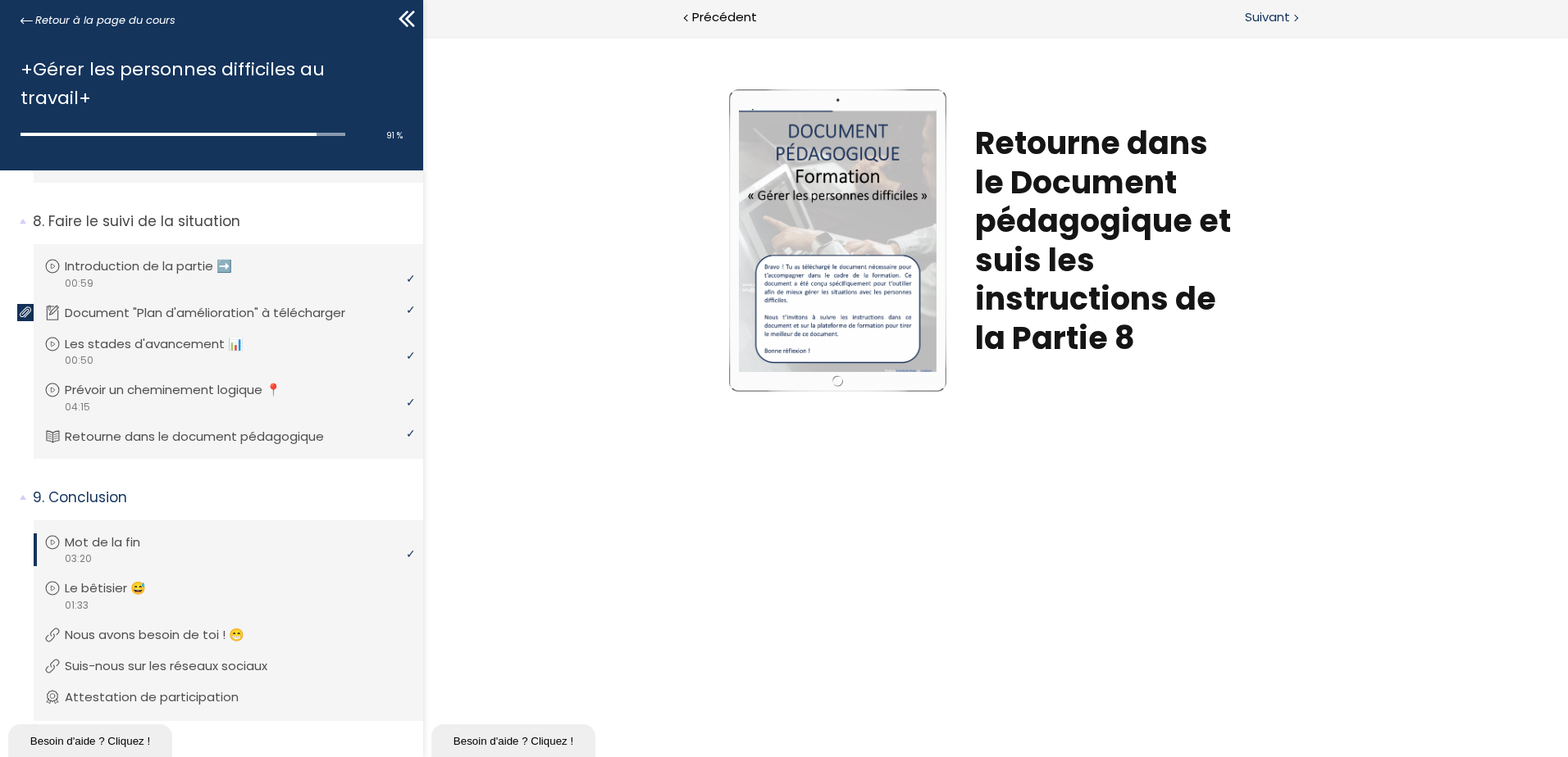
click at [1249, 19] on span "Suivant" at bounding box center [1267, 17] width 45 height 21
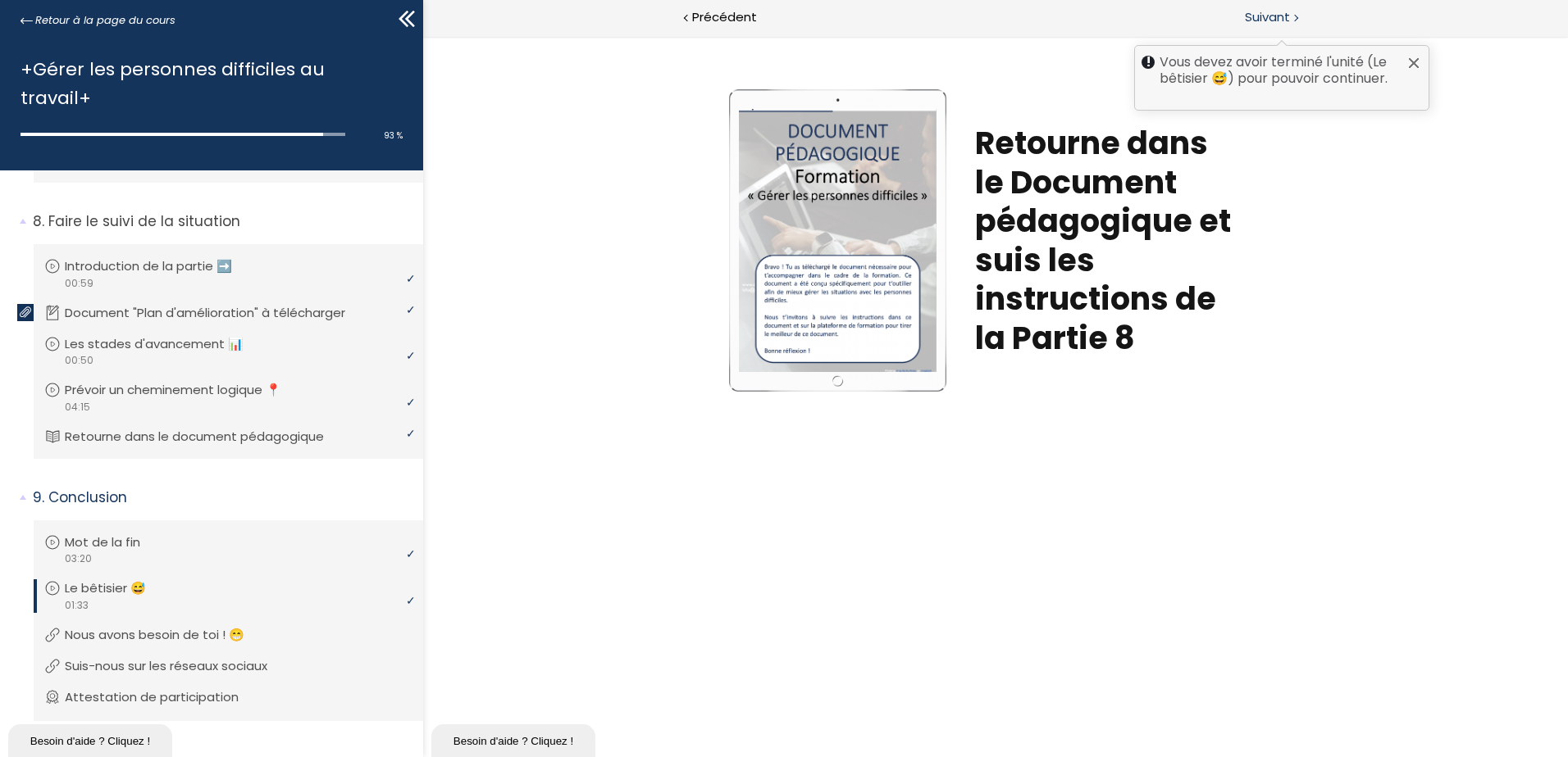
click at [1256, 13] on span "Suivant" at bounding box center [1267, 17] width 45 height 21
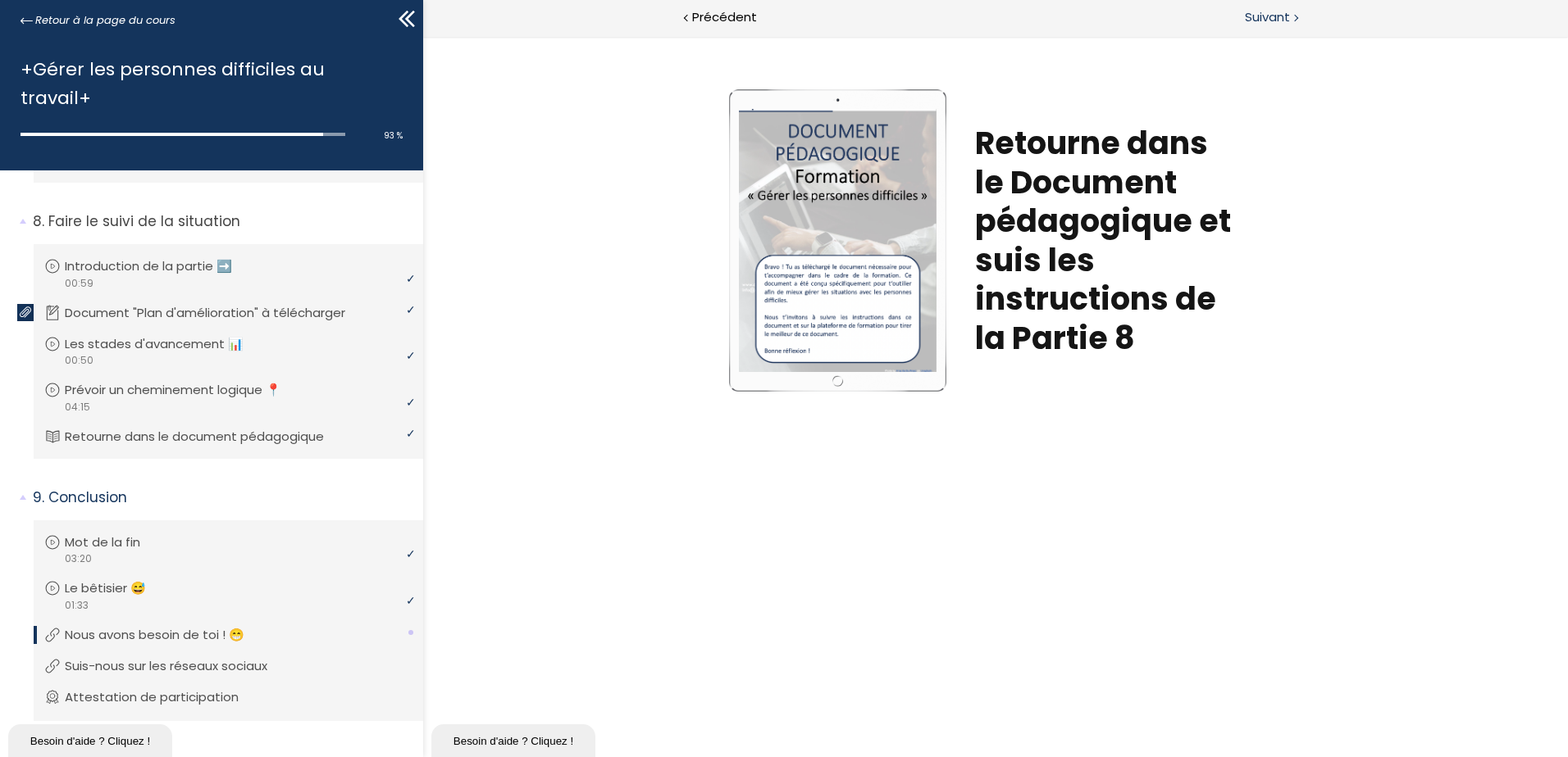
click at [1285, 12] on span "Suivant" at bounding box center [1267, 17] width 45 height 21
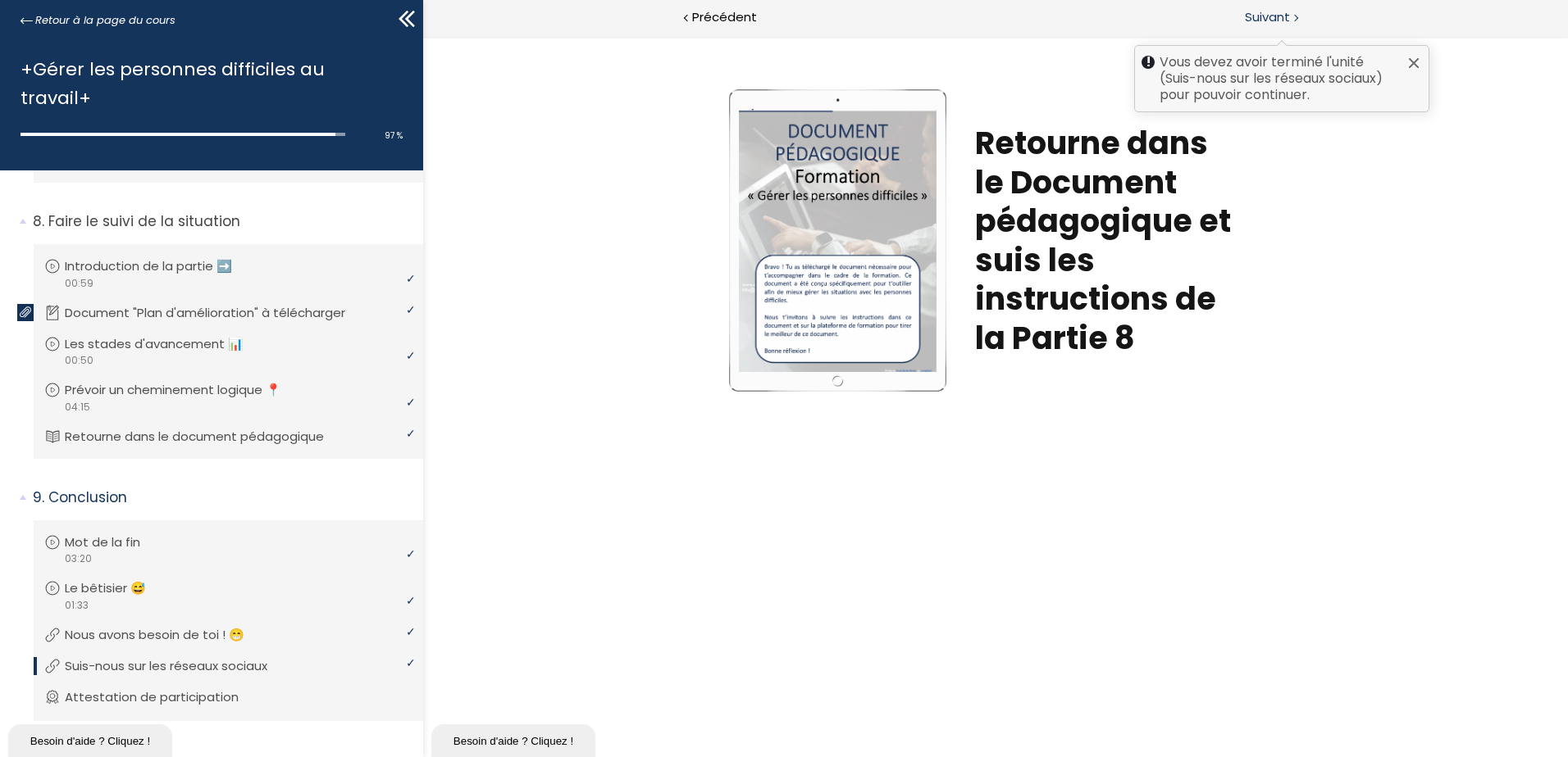
click at [1285, 12] on span "Suivant" at bounding box center [1267, 17] width 45 height 21
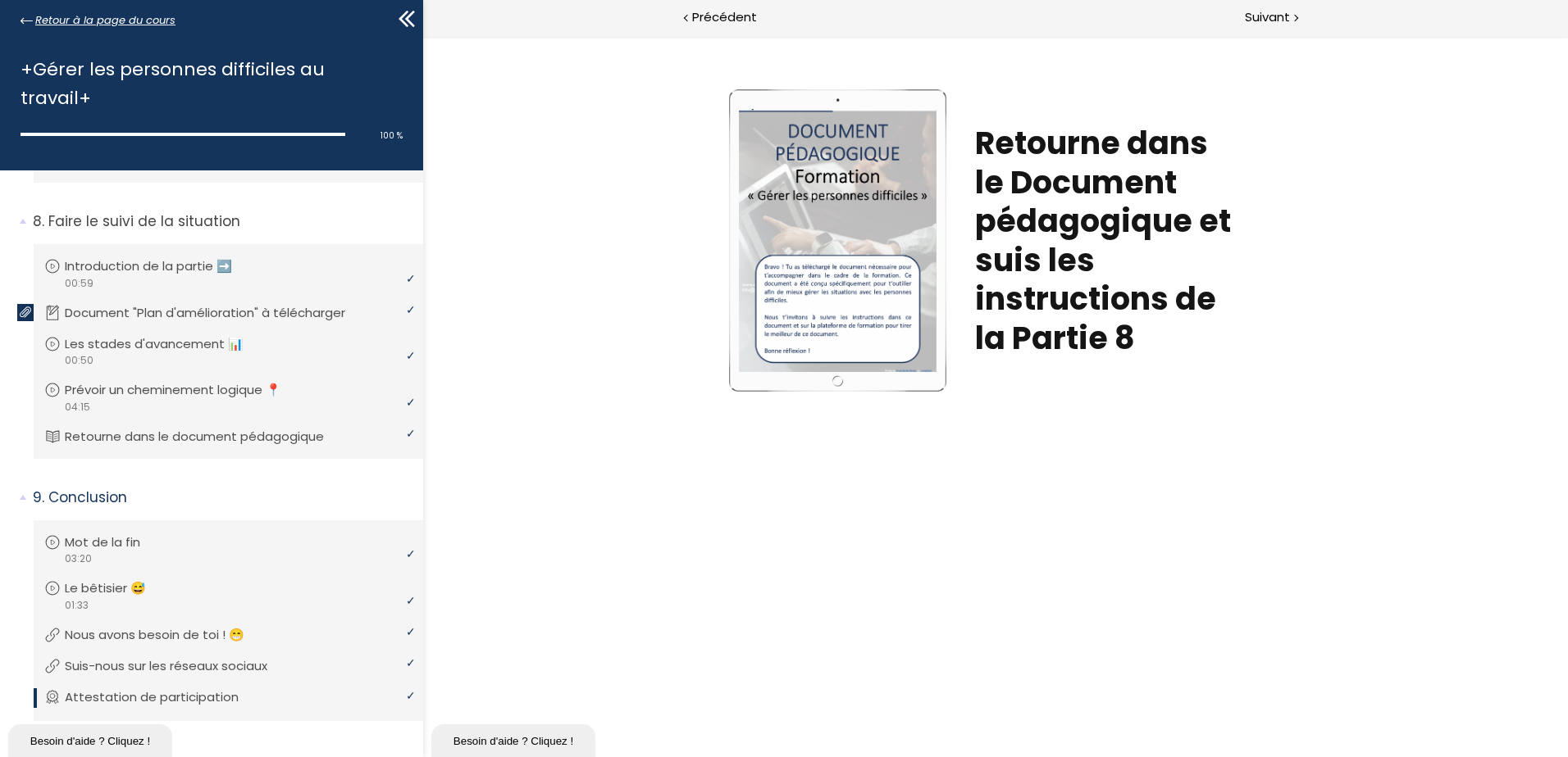
click at [114, 21] on span "Retour à la page du cours" at bounding box center [105, 21] width 140 height 18
